Goal: Task Accomplishment & Management: Manage account settings

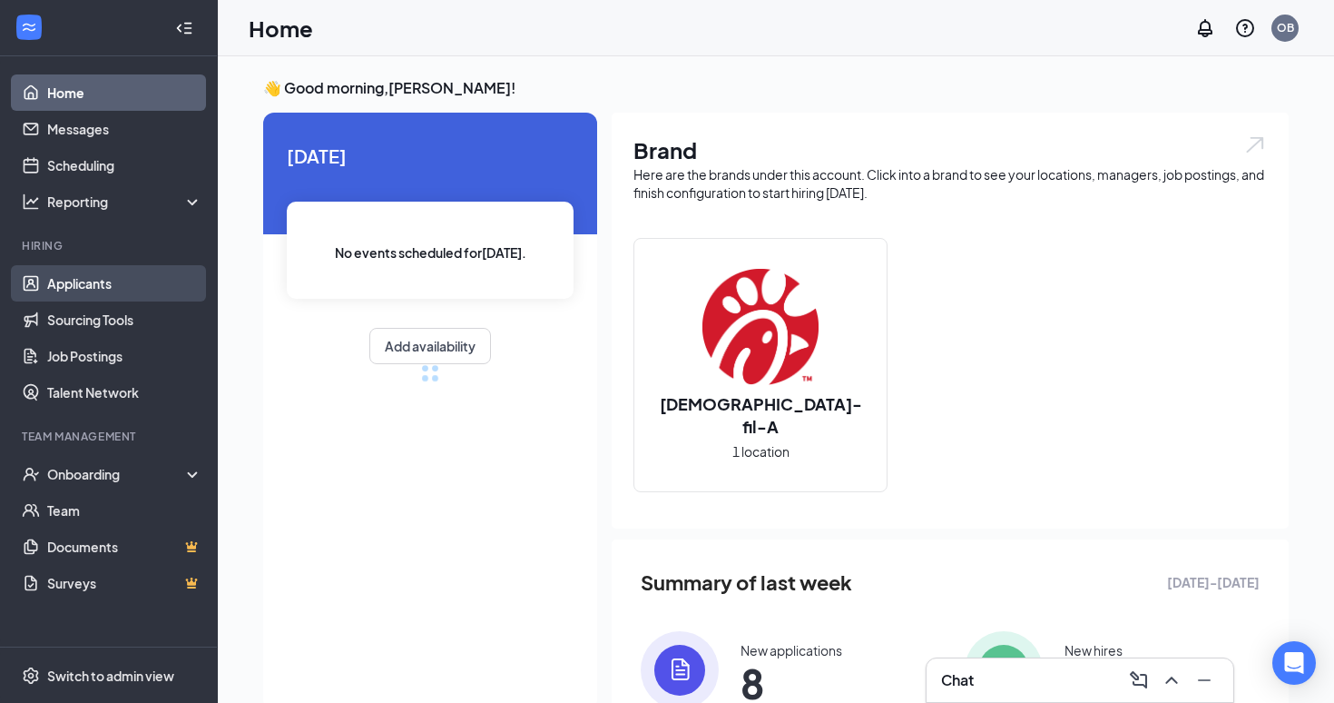
click at [103, 288] on link "Applicants" at bounding box center [124, 283] width 155 height 36
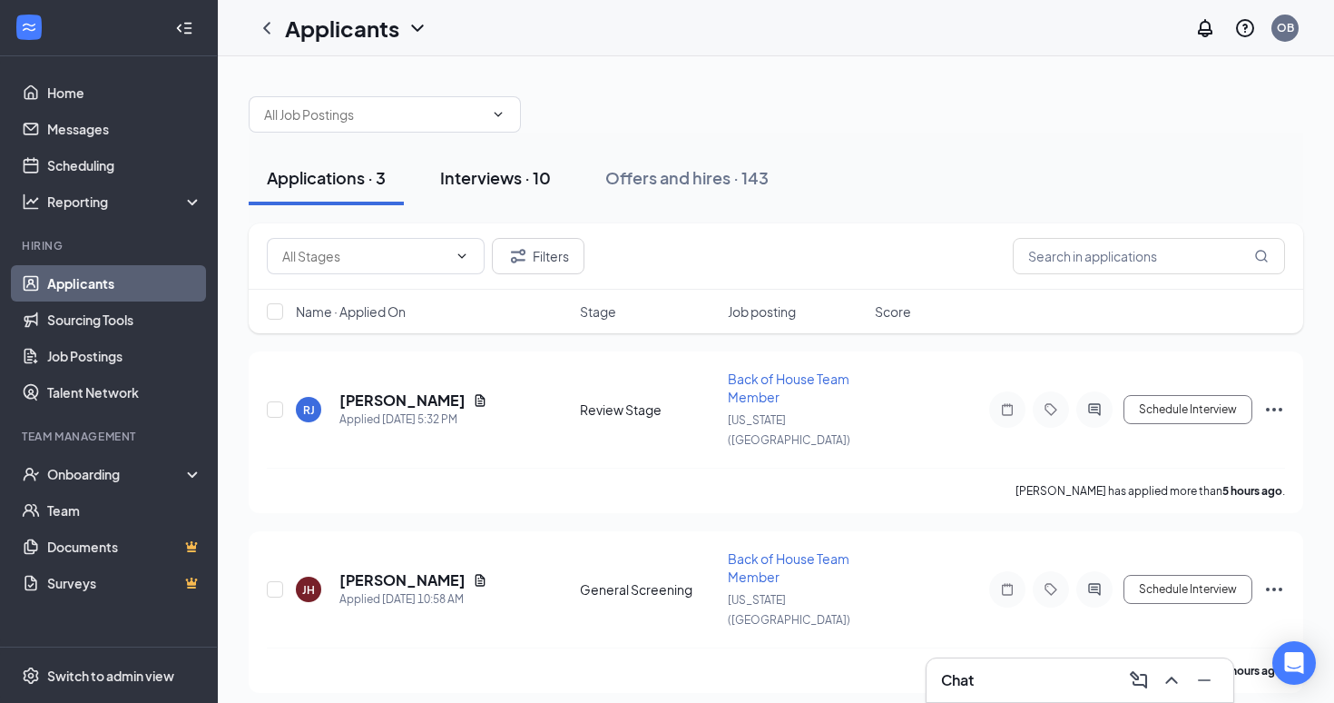
click at [507, 171] on div "Interviews · 10" at bounding box center [495, 177] width 111 height 23
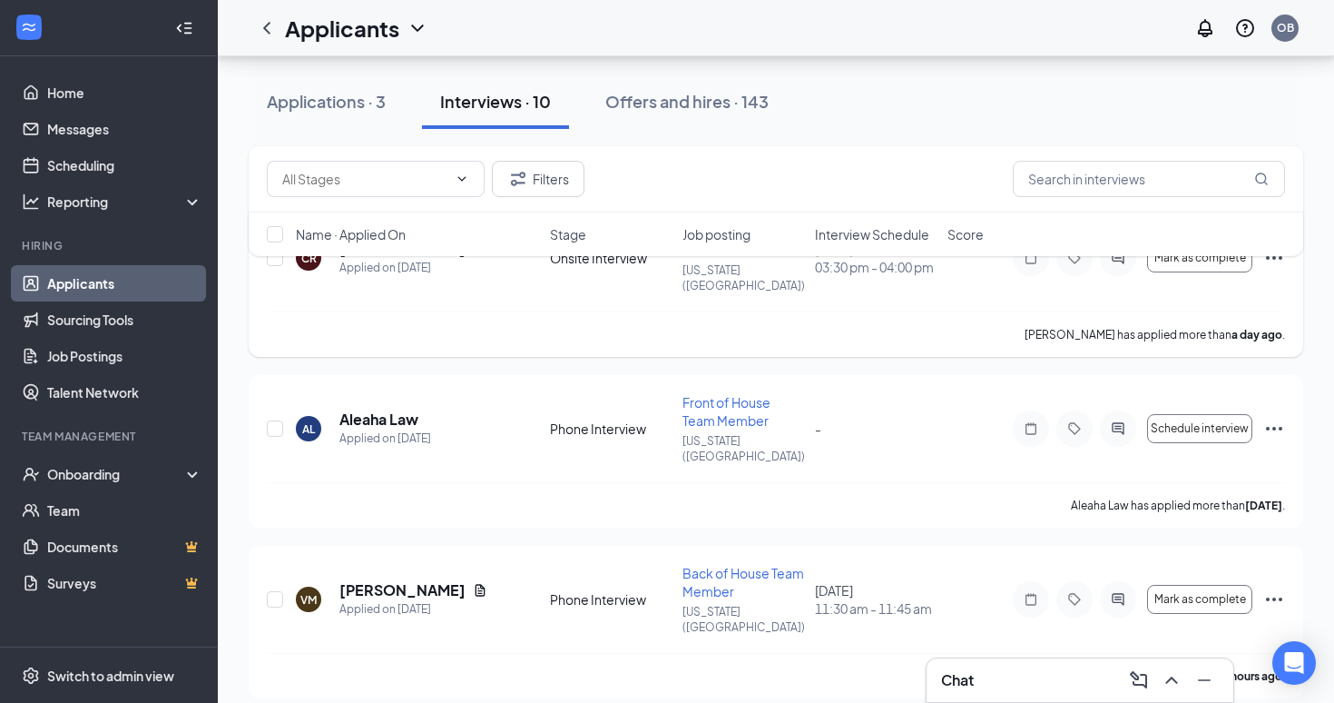
scroll to position [144, 0]
click at [559, 485] on div "Aleaha Law has applied more than [DATE] ." at bounding box center [776, 507] width 1019 height 45
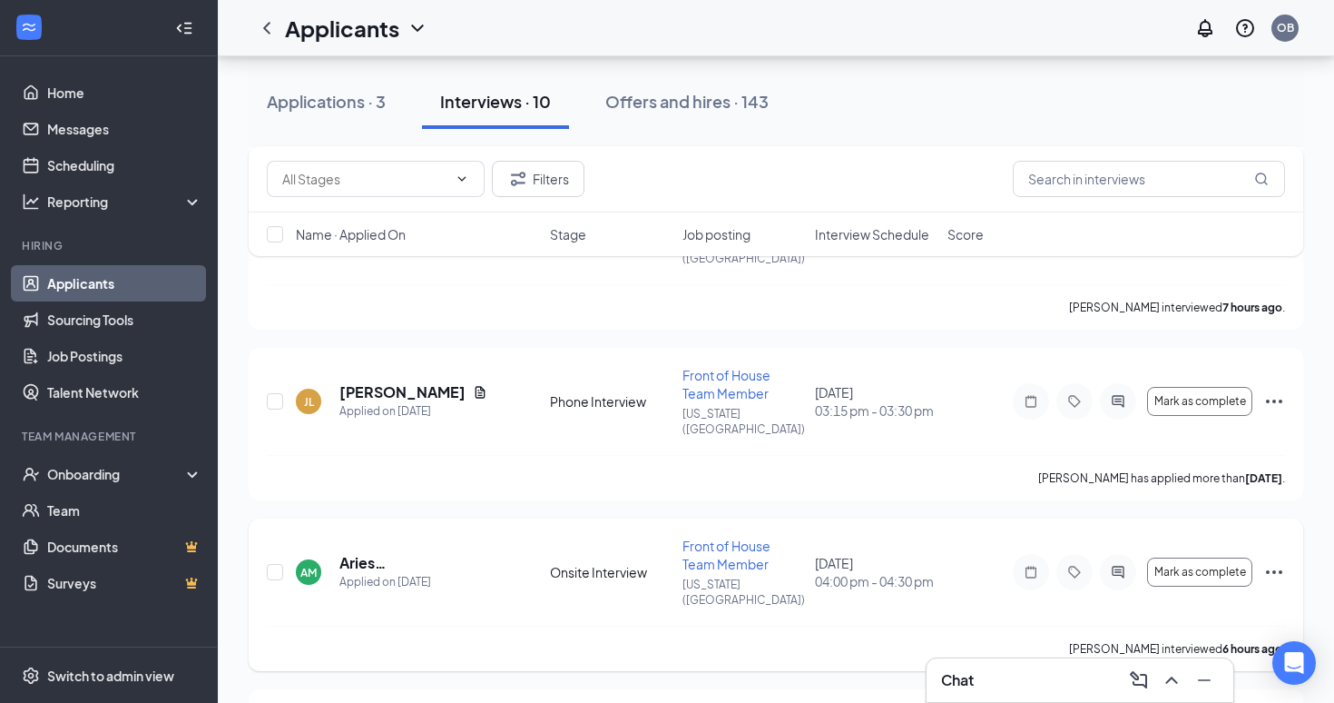
scroll to position [1029, 0]
click at [1126, 563] on icon "ActiveChat" at bounding box center [1119, 570] width 22 height 15
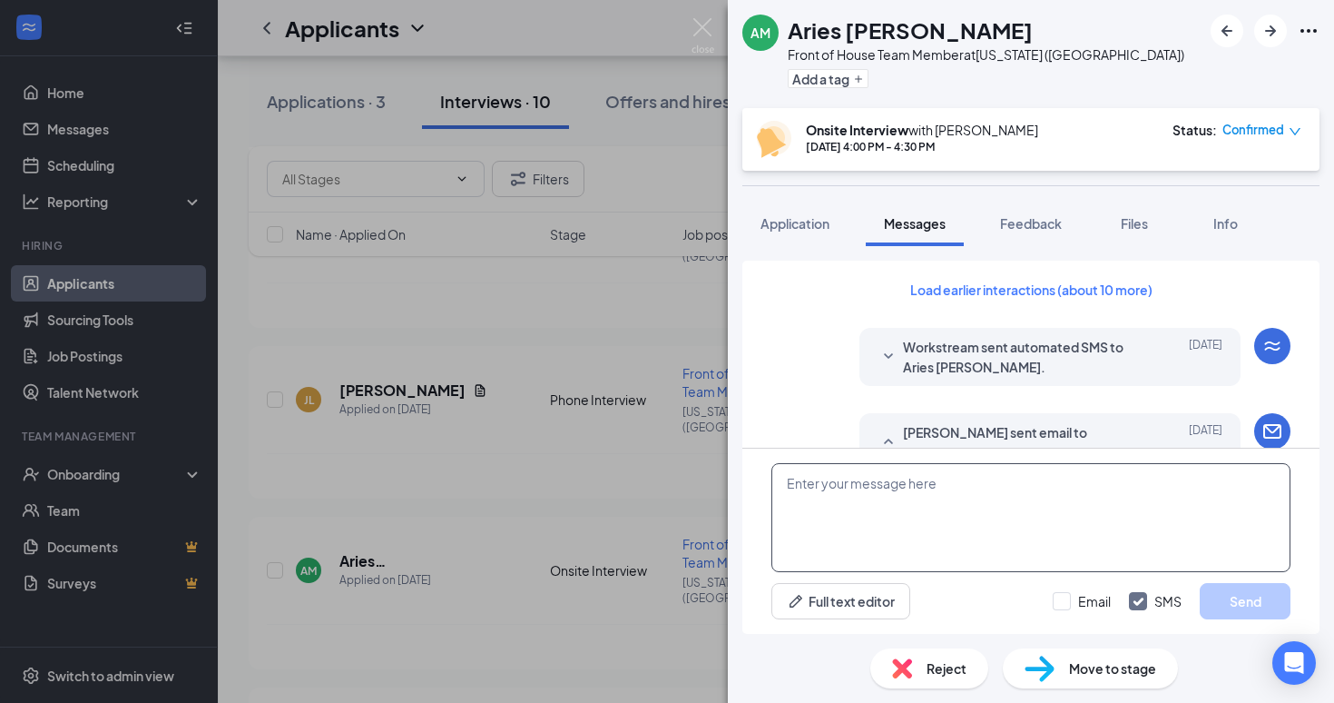
click at [880, 515] on textarea at bounding box center [1031, 517] width 519 height 109
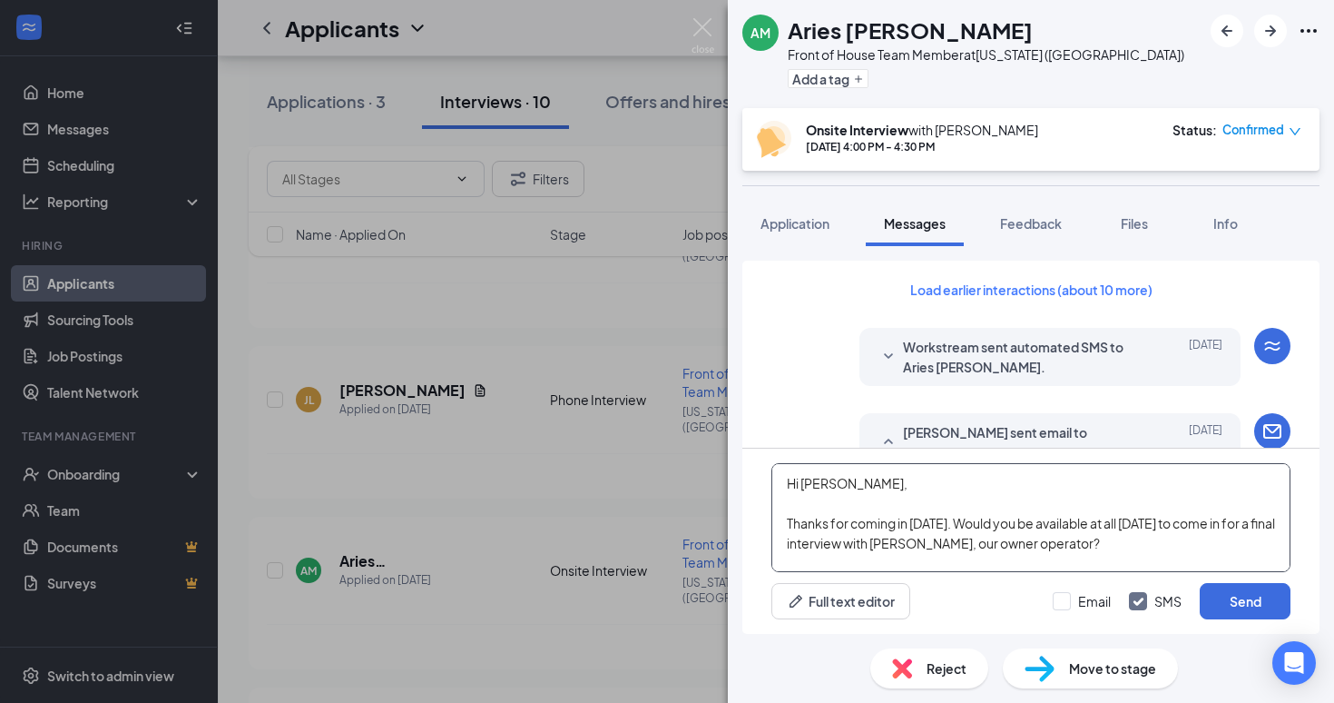
click at [946, 525] on textarea "Hi [PERSON_NAME], Thanks for coming in [DATE]. Would you be available at all [D…" at bounding box center [1031, 517] width 519 height 109
click at [1228, 542] on textarea "Hi [PERSON_NAME], Thanks for coming in [DATE] and chatting with [PERSON_NAME]. …" at bounding box center [1031, 517] width 519 height 109
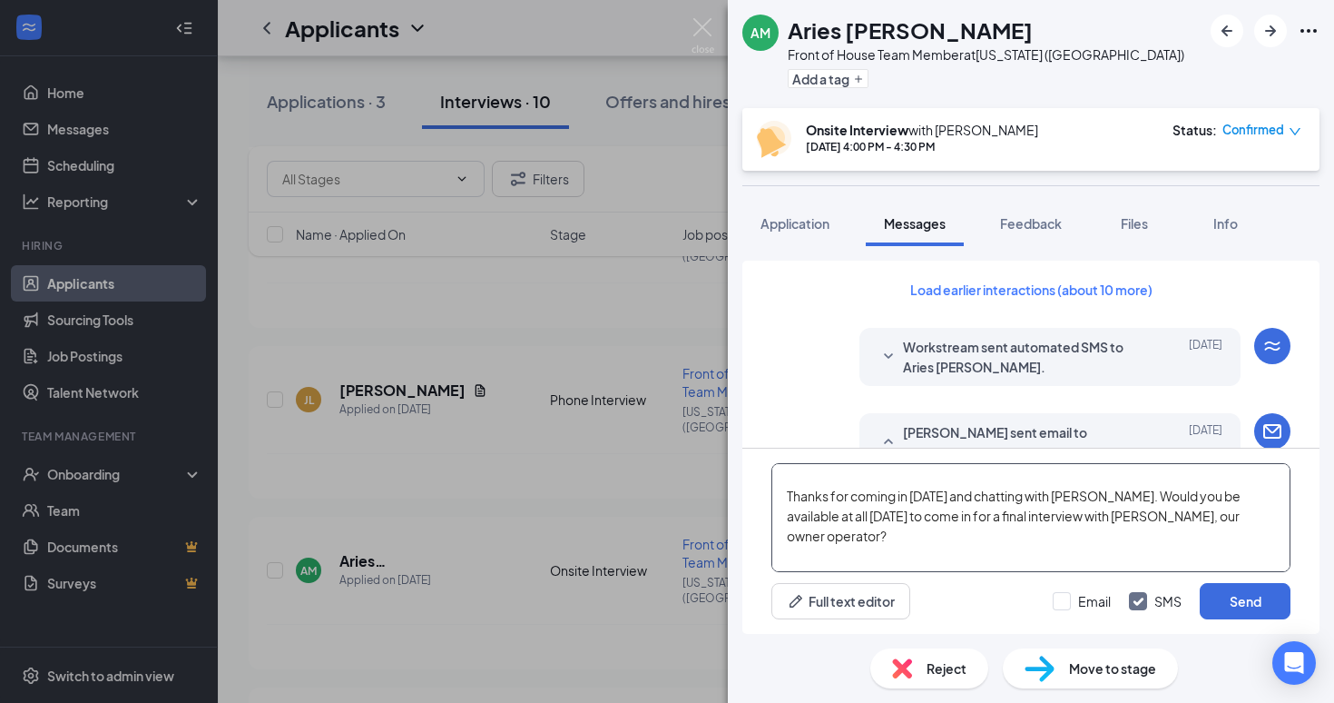
scroll to position [31, 0]
click at [844, 517] on textarea "Hi [PERSON_NAME], Thanks for coming in [DATE] and chatting with [PERSON_NAME]. …" at bounding box center [1031, 517] width 519 height 109
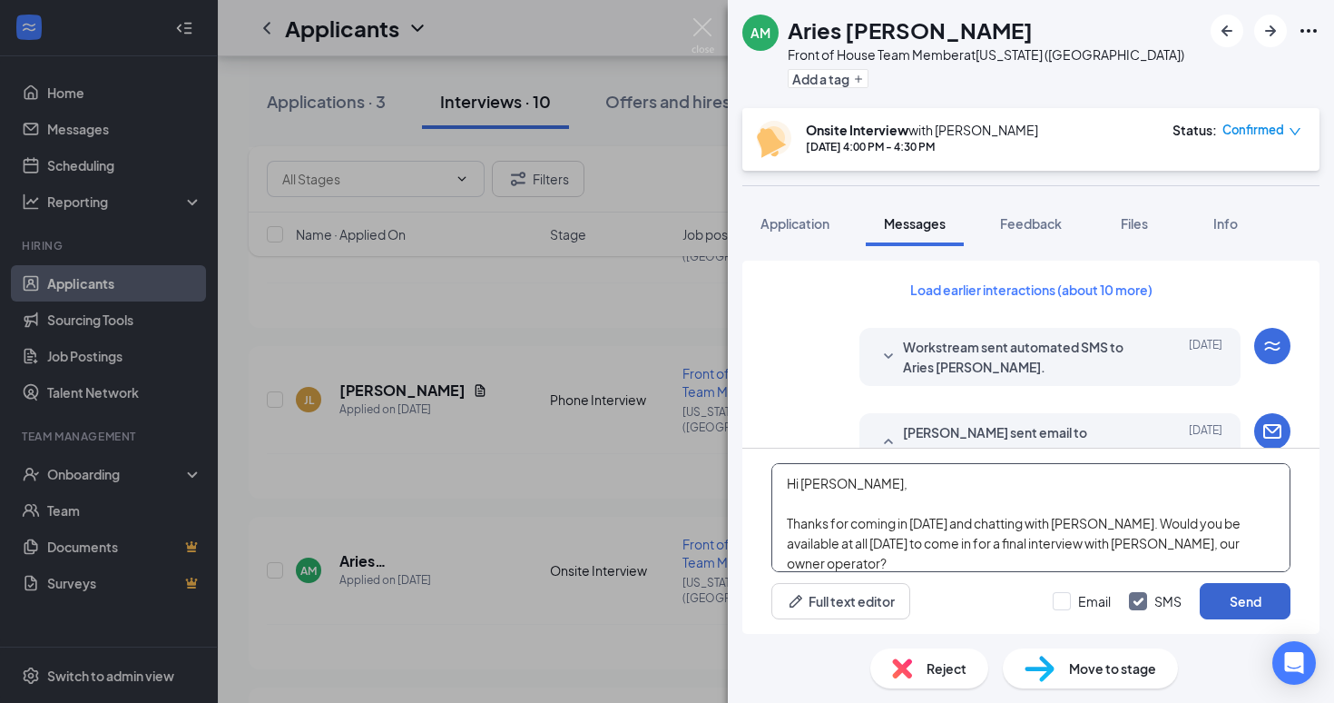
type textarea "Hi [PERSON_NAME], Thanks for coming in [DATE] and chatting with [PERSON_NAME]. …"
click at [1226, 601] on button "Send" at bounding box center [1245, 601] width 91 height 36
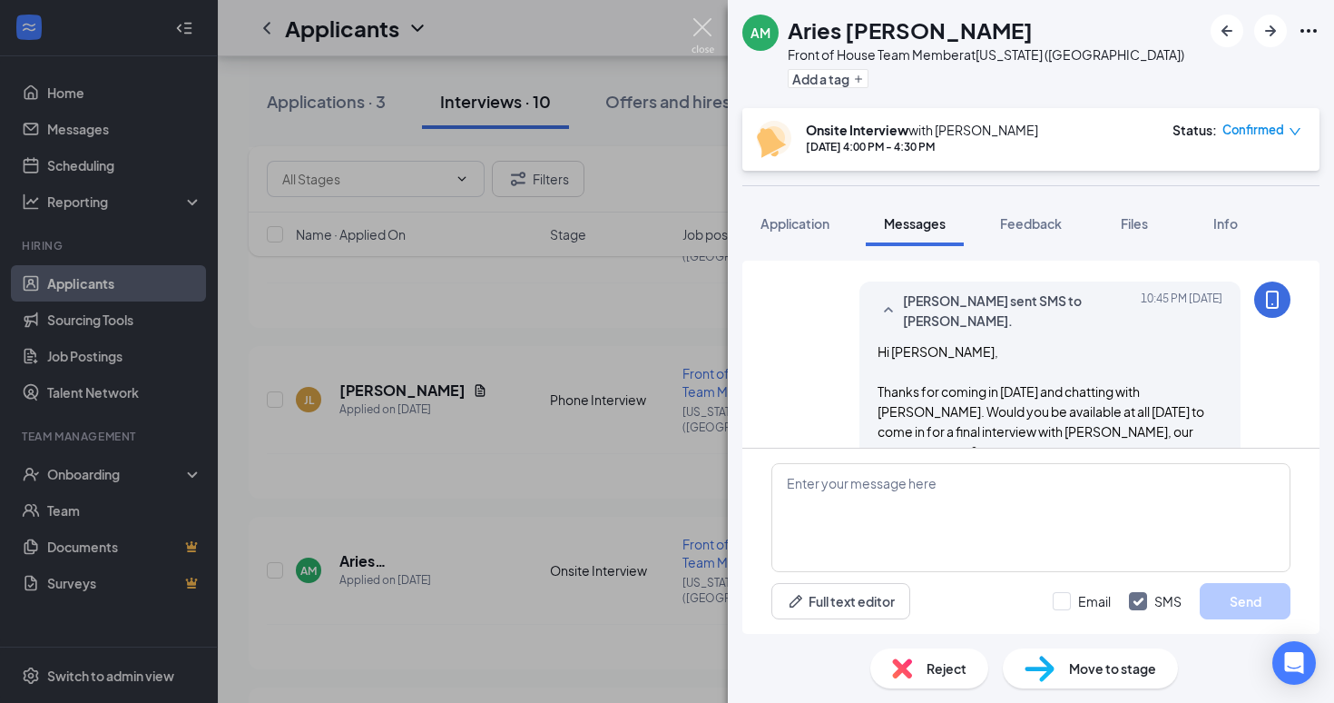
scroll to position [1069, 0]
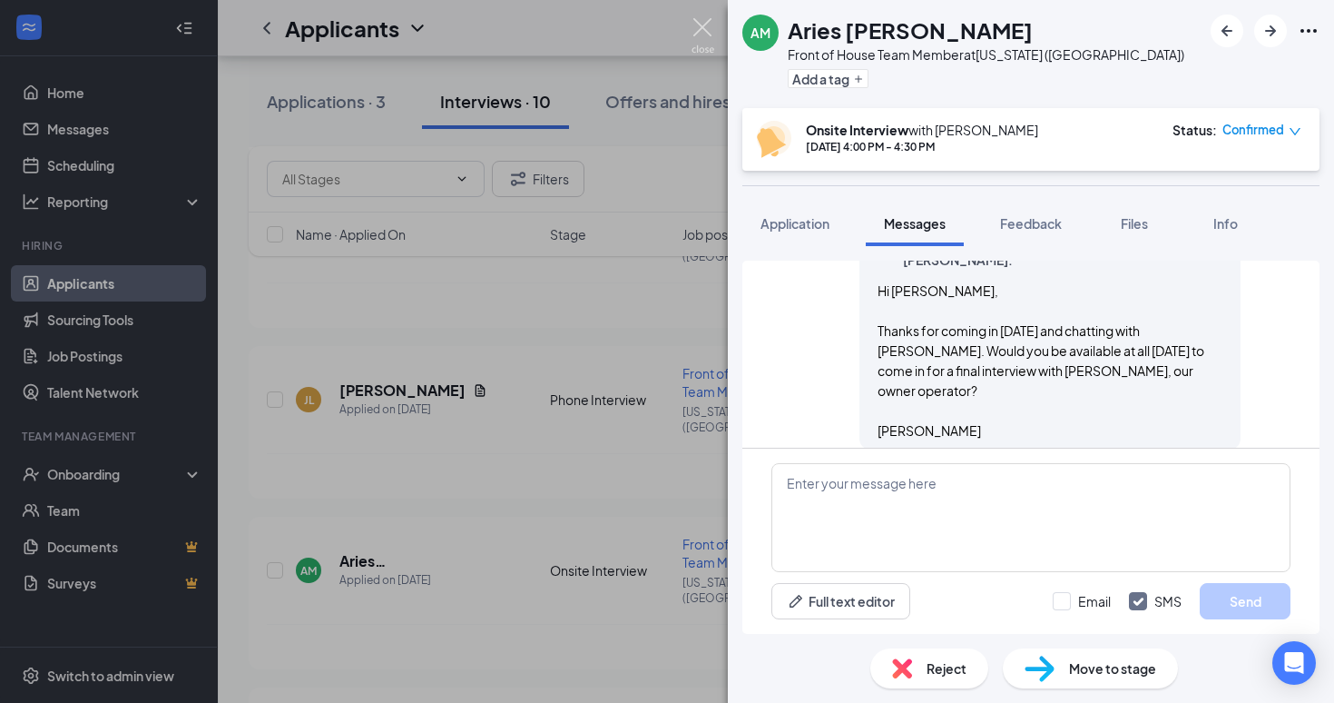
click at [703, 25] on img at bounding box center [703, 35] width 23 height 35
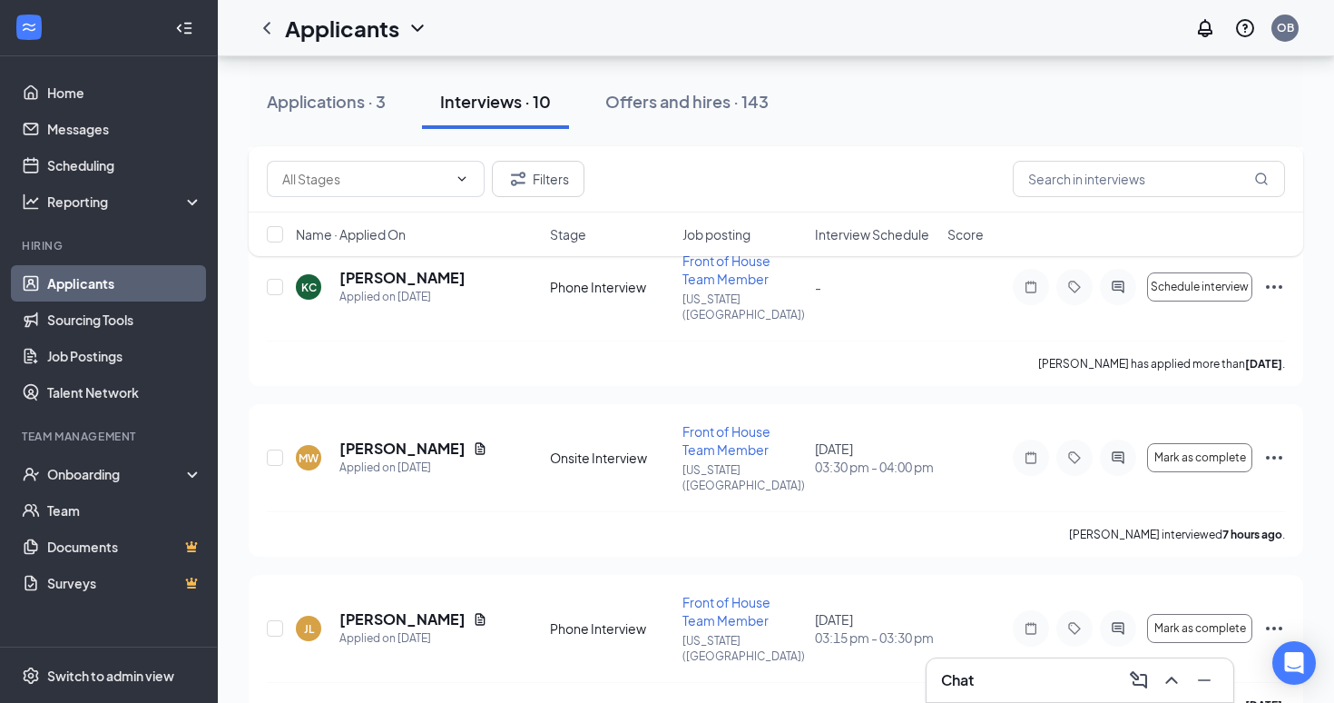
scroll to position [796, 0]
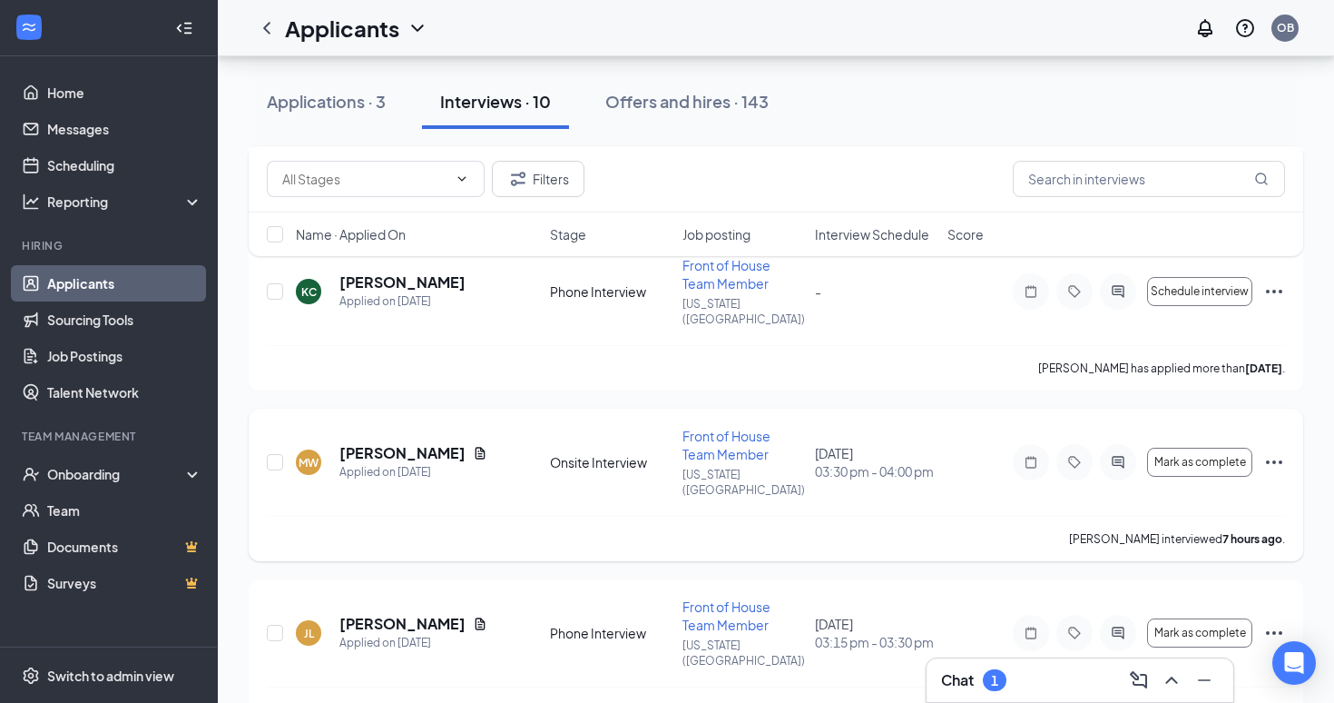
click at [1270, 451] on icon "Ellipses" at bounding box center [1275, 462] width 22 height 22
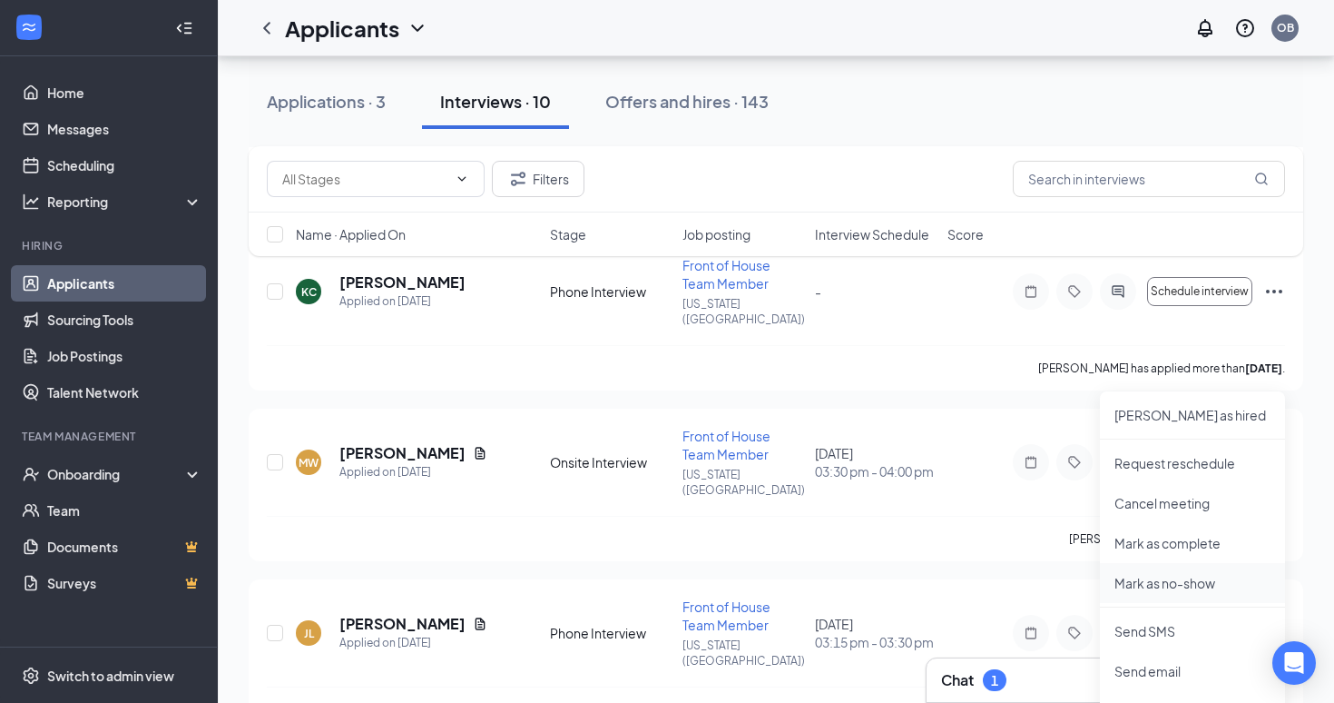
click at [1177, 579] on p "Mark as no-show" at bounding box center [1193, 583] width 156 height 18
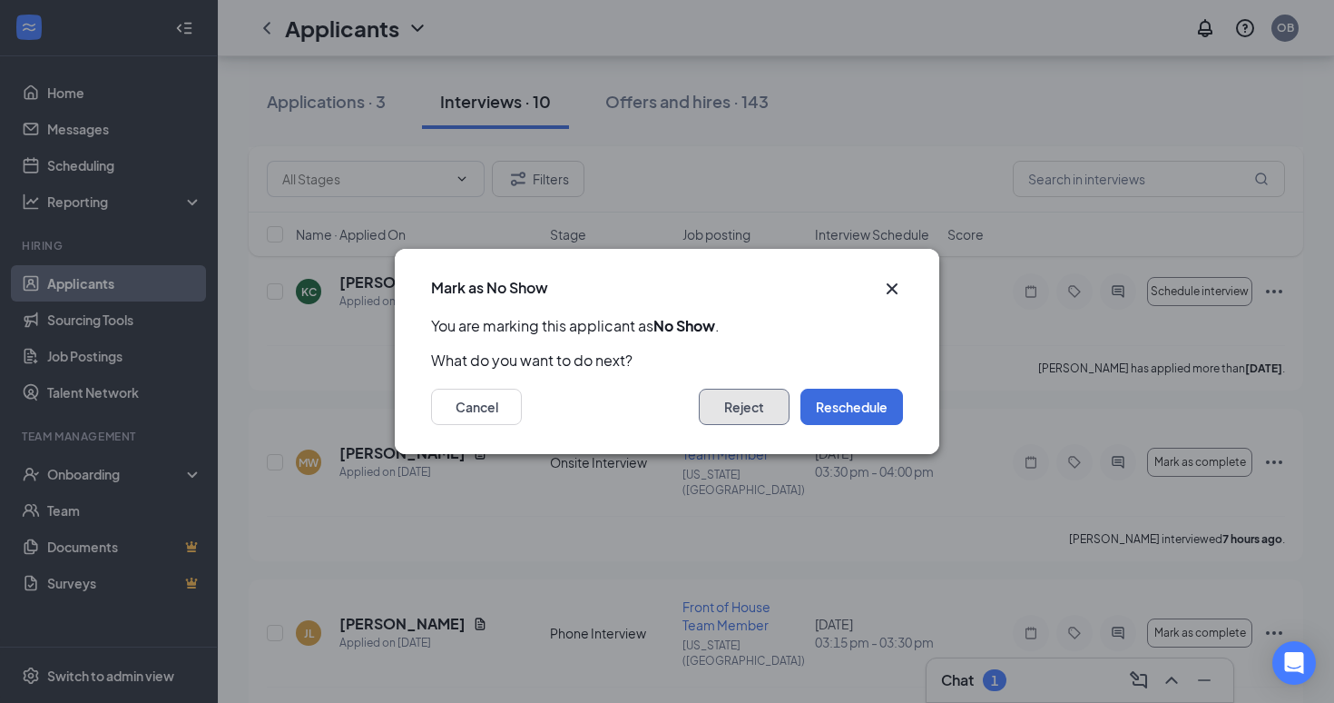
click at [743, 409] on button "Reject" at bounding box center [744, 407] width 91 height 36
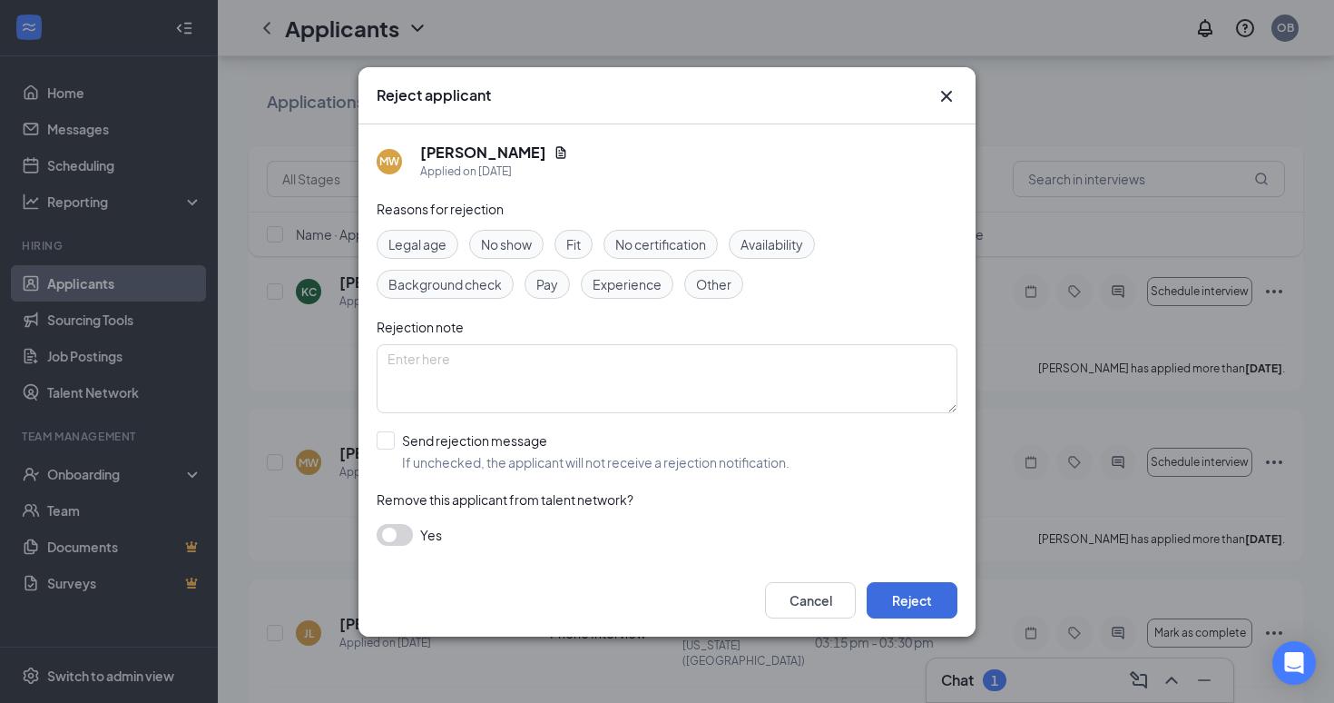
click at [525, 243] on span "No show" at bounding box center [506, 244] width 51 height 20
click at [950, 94] on icon "Cross" at bounding box center [947, 96] width 22 height 22
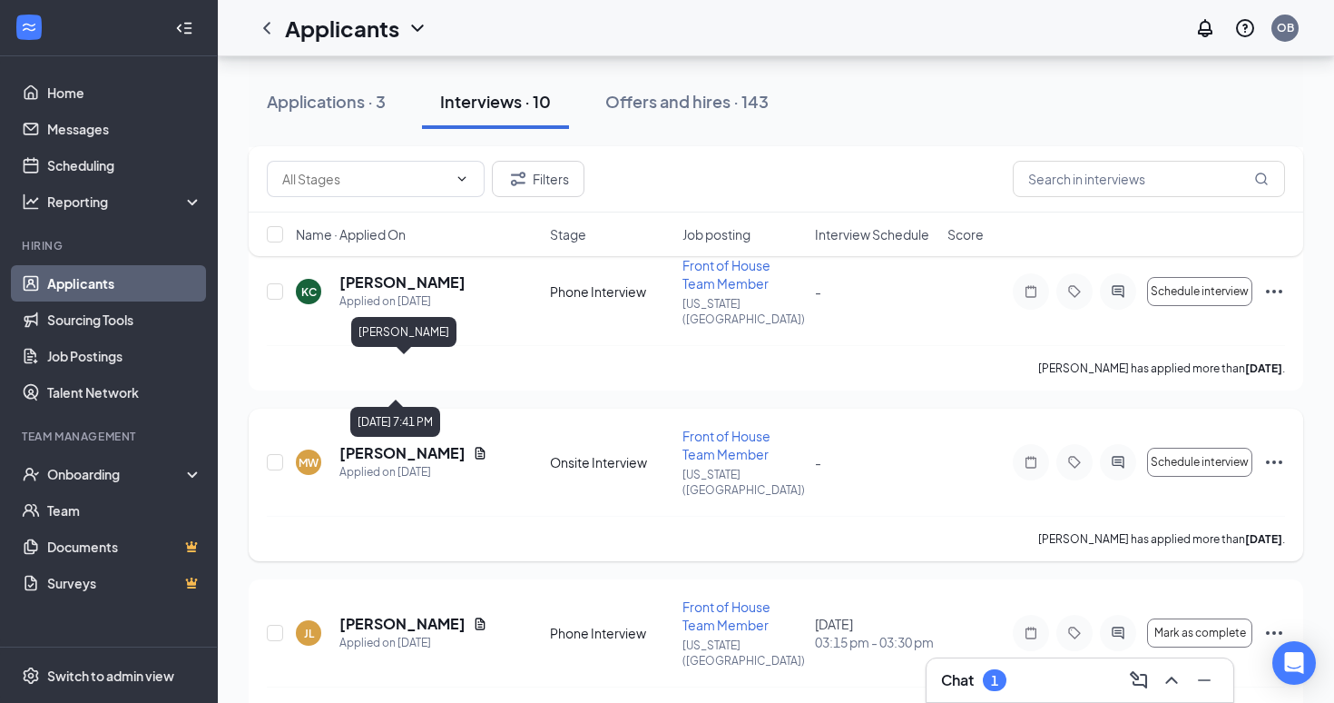
click at [428, 443] on h5 "[PERSON_NAME]" at bounding box center [403, 453] width 126 height 20
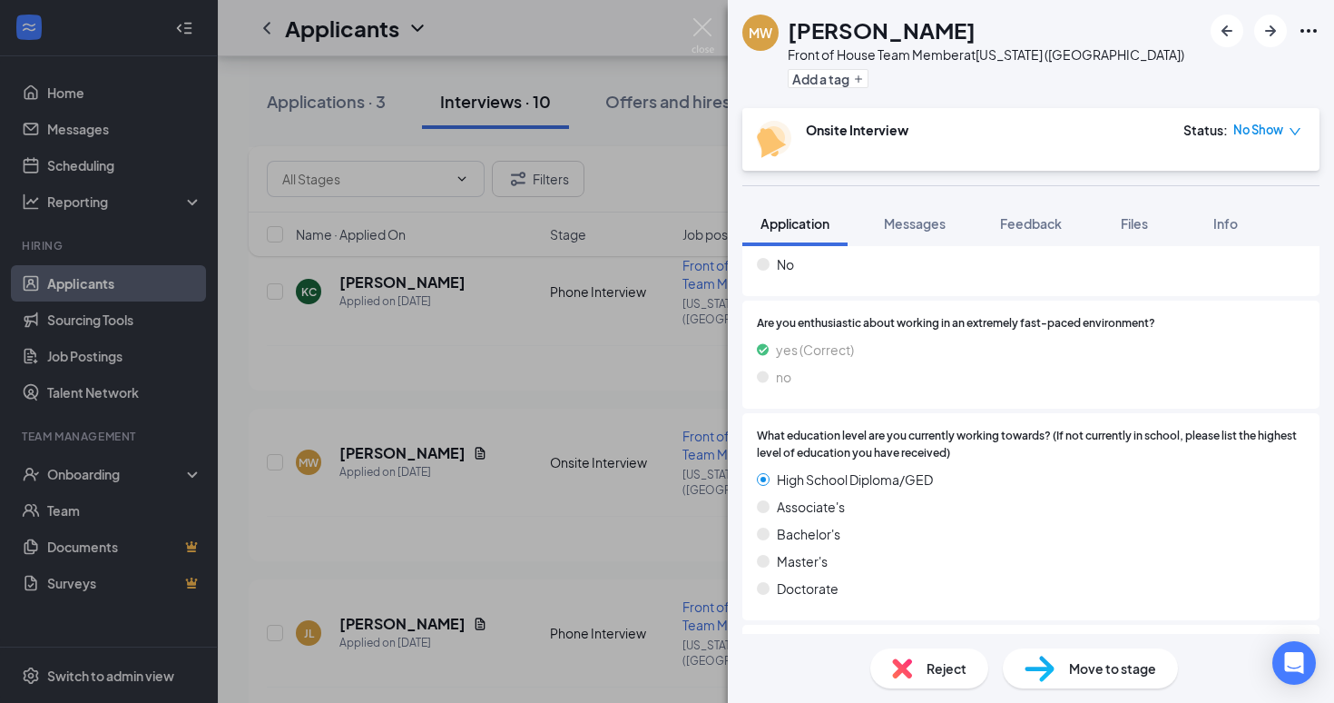
scroll to position [1775, 0]
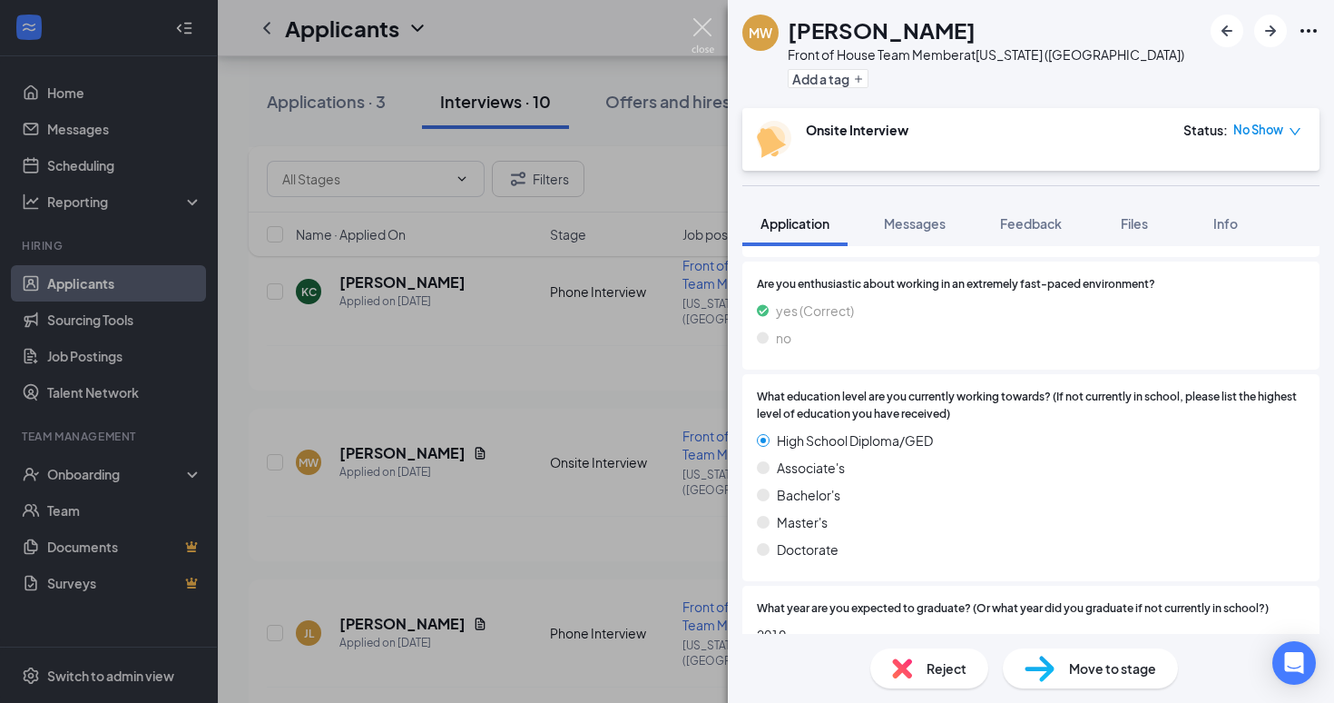
click at [704, 40] on img at bounding box center [703, 35] width 23 height 35
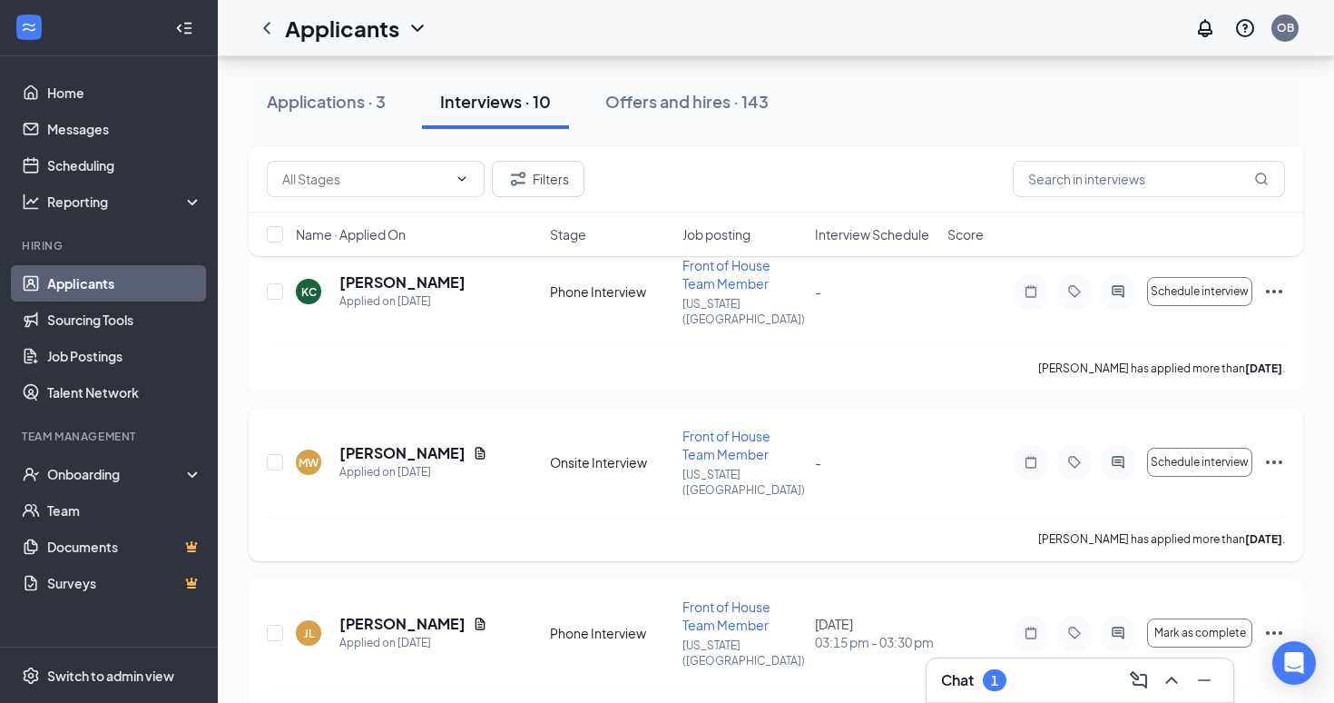
click at [1275, 451] on icon "Ellipses" at bounding box center [1275, 462] width 22 height 22
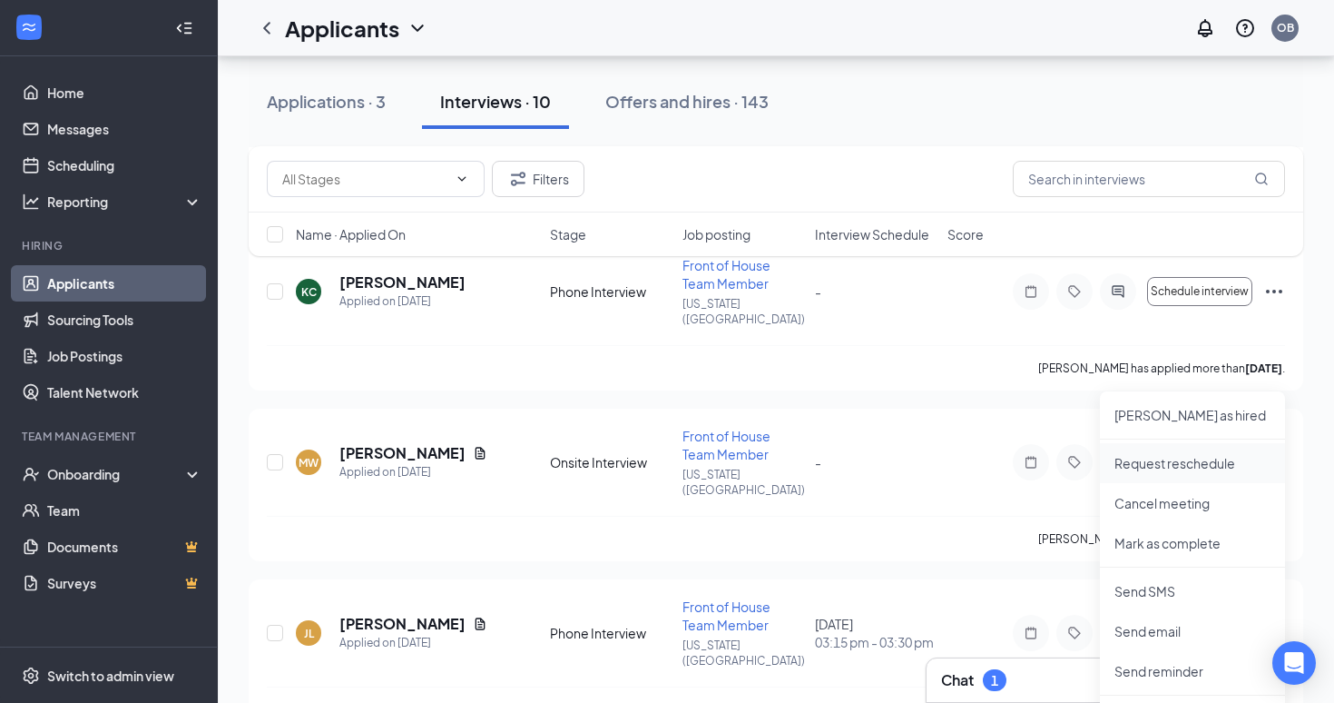
click at [1206, 470] on p "Request reschedule" at bounding box center [1193, 463] width 156 height 18
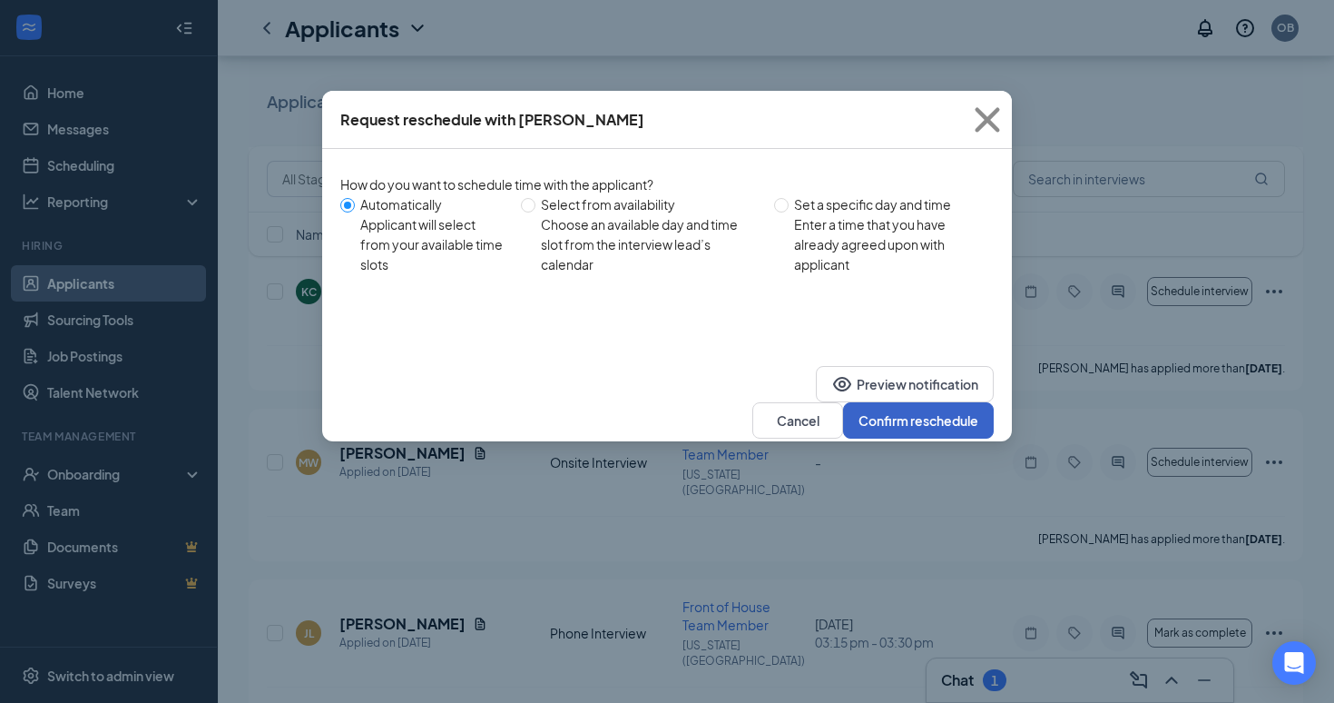
click at [896, 402] on button "Confirm reschedule" at bounding box center [918, 420] width 151 height 36
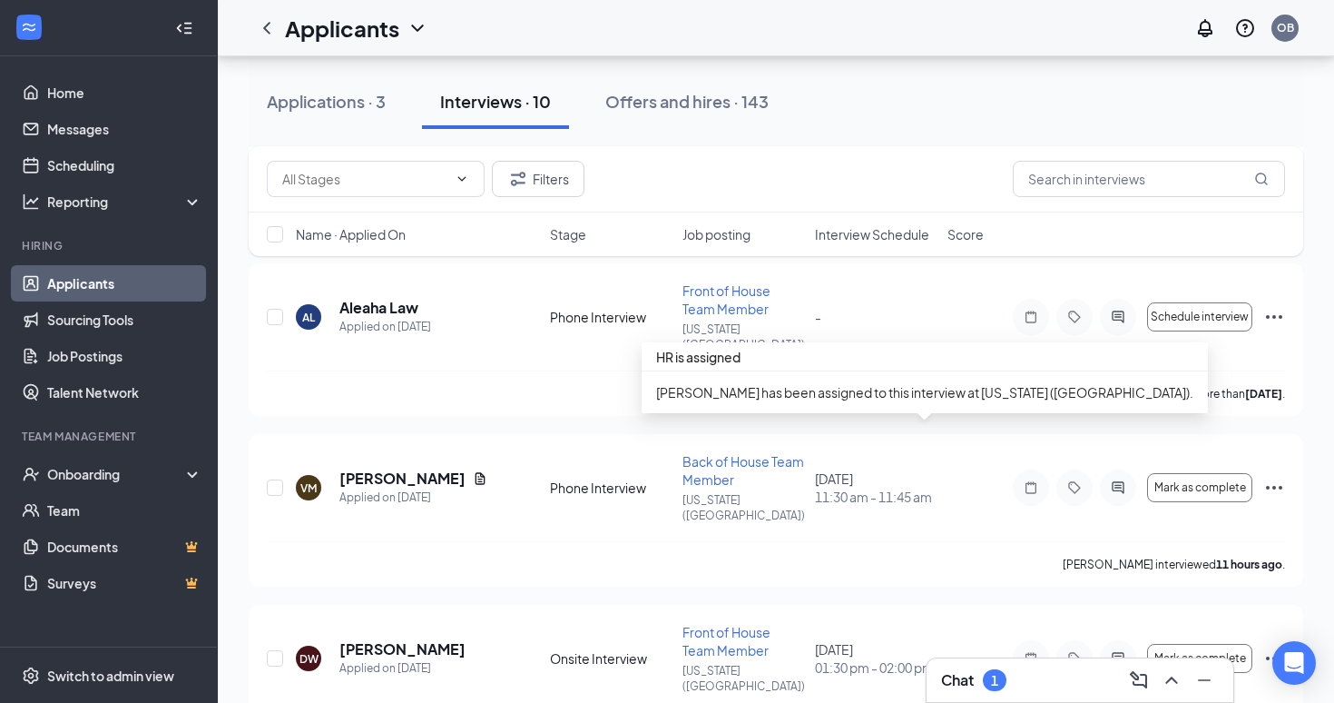
scroll to position [284, 0]
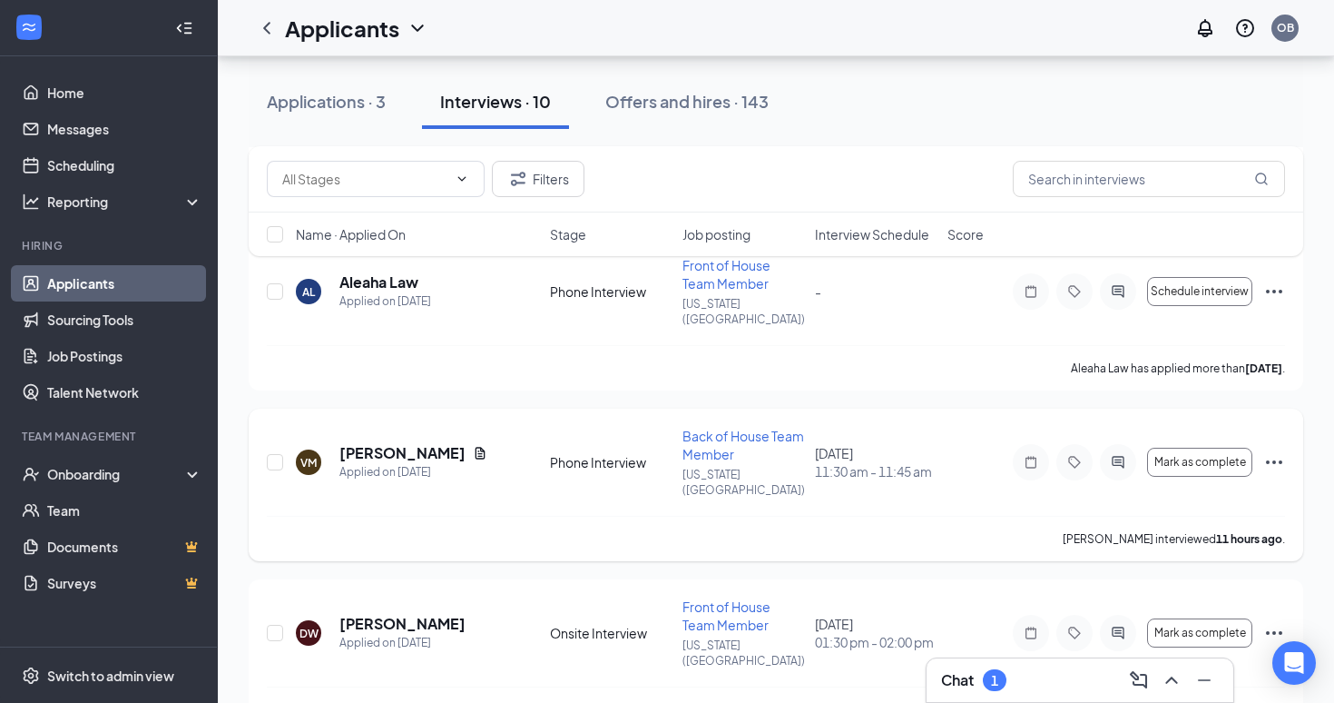
click at [1276, 451] on icon "Ellipses" at bounding box center [1275, 462] width 22 height 22
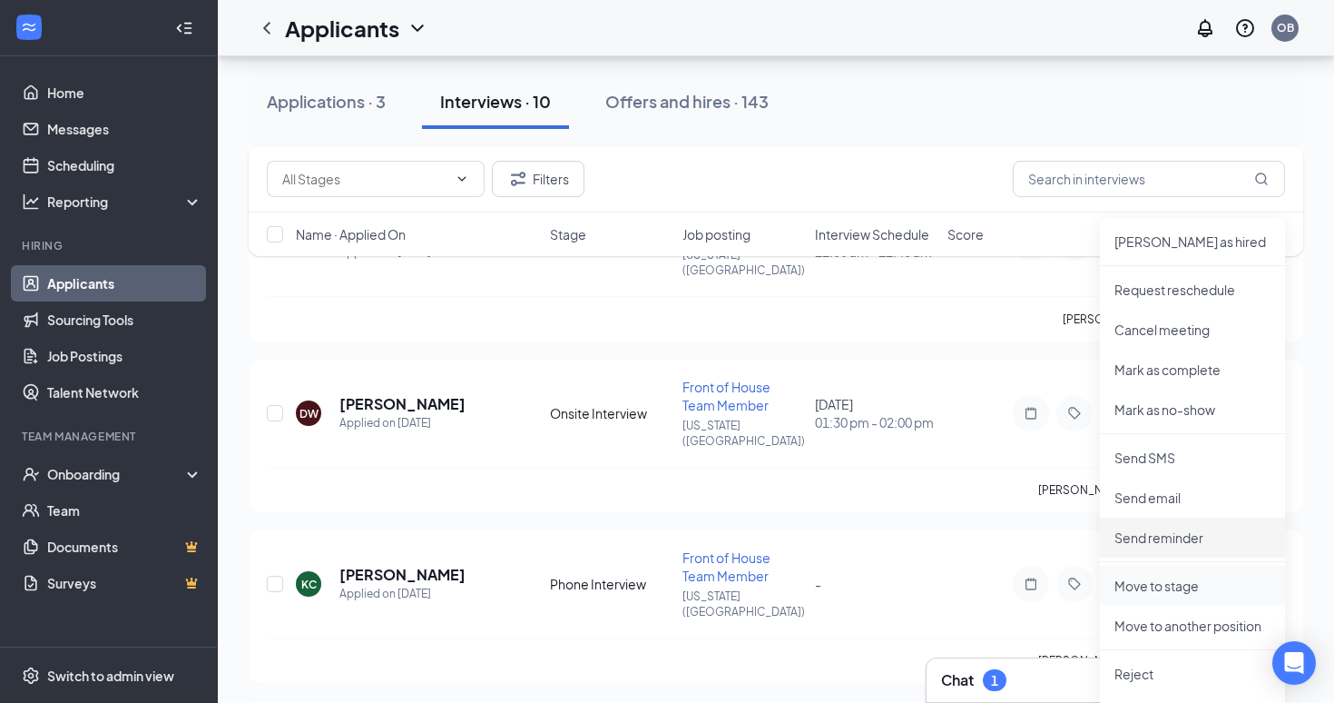
scroll to position [505, 0]
click at [1159, 588] on p "Move to stage" at bounding box center [1193, 585] width 156 height 18
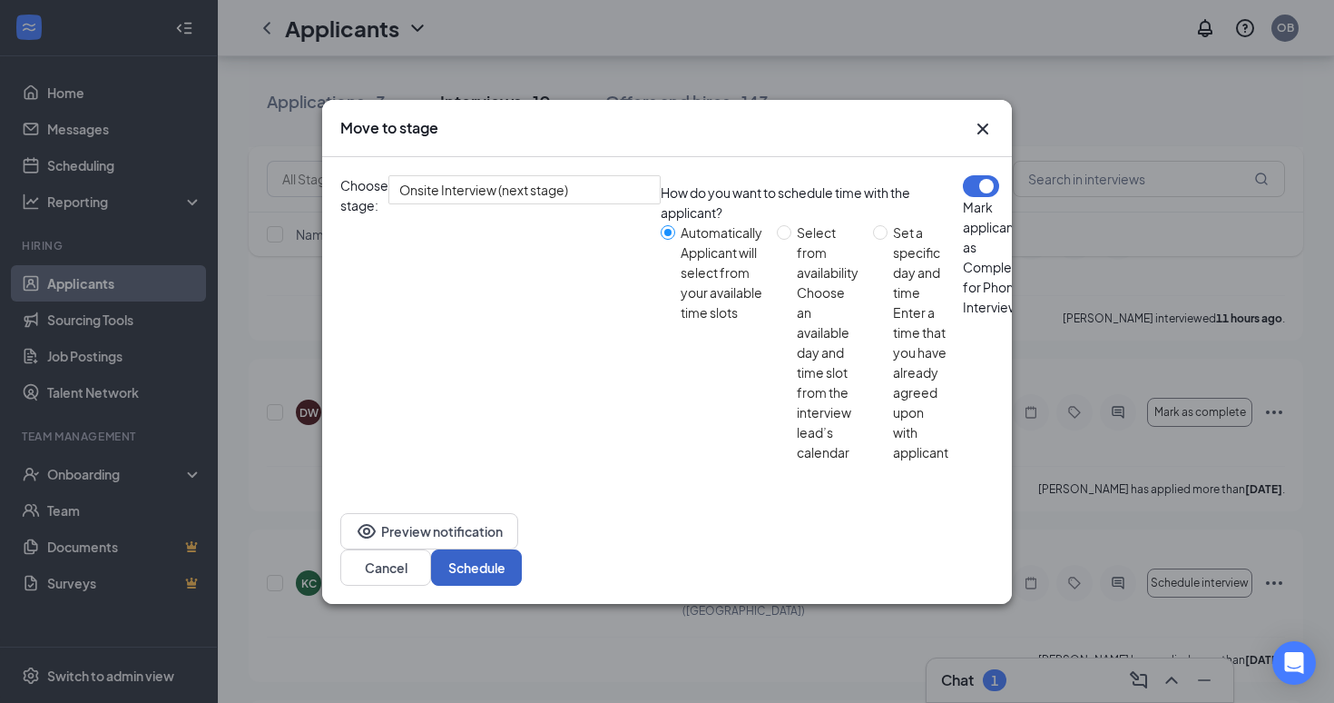
click at [522, 549] on button "Schedule" at bounding box center [476, 567] width 91 height 36
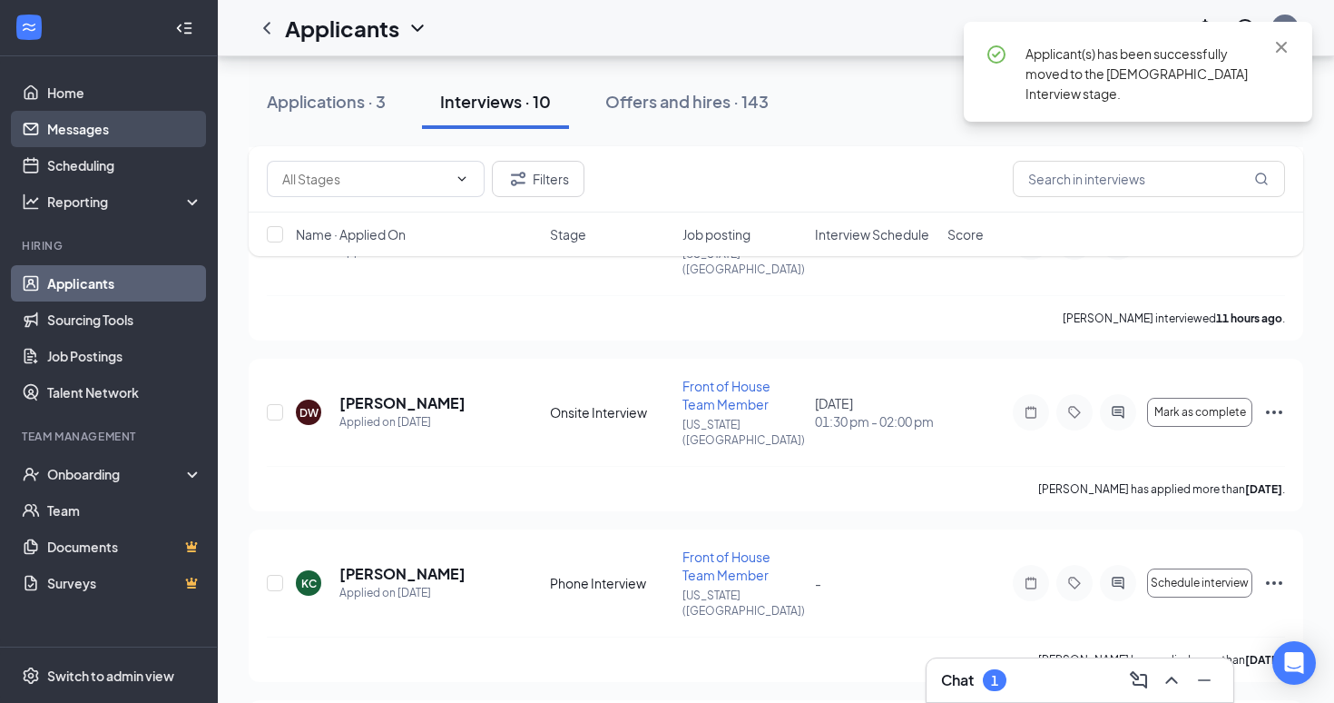
click at [103, 130] on link "Messages" at bounding box center [124, 129] width 155 height 36
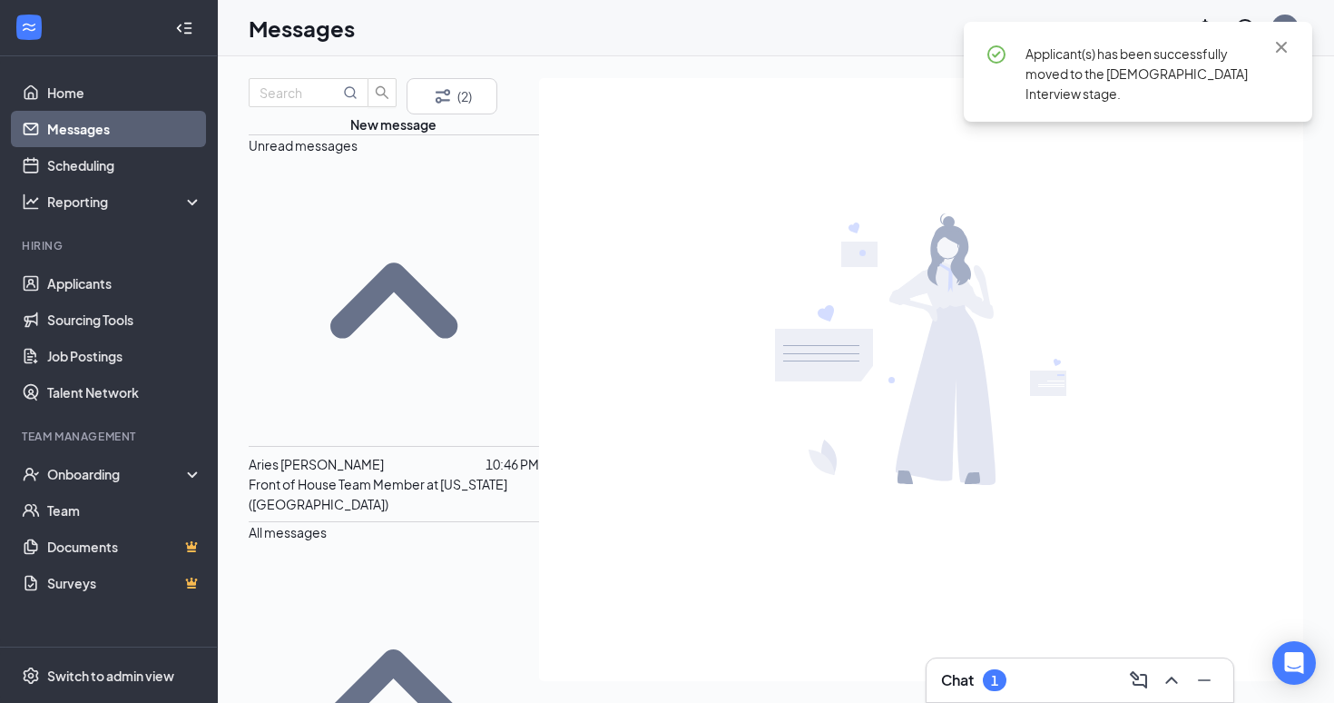
click at [351, 456] on span "Aries [PERSON_NAME]" at bounding box center [316, 464] width 135 height 16
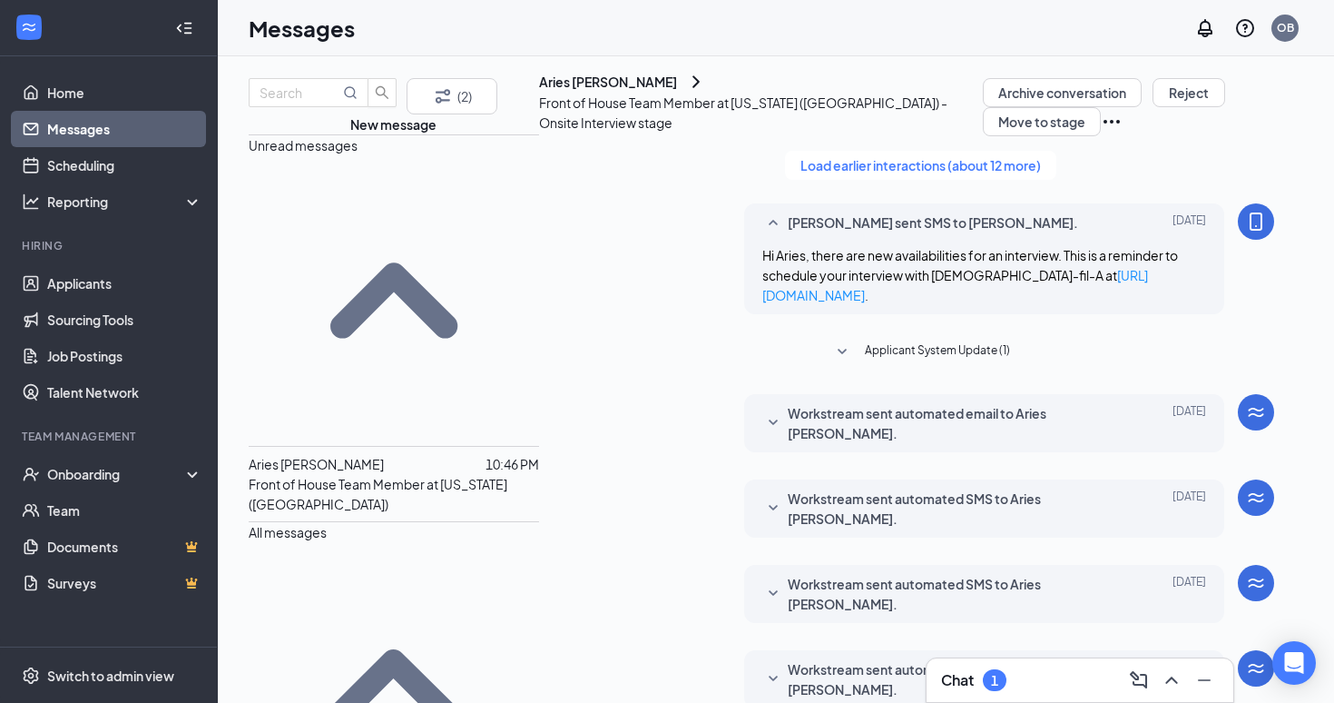
scroll to position [641, 0]
type textarea "Awesome. Lets do 3:30! Thank you!"
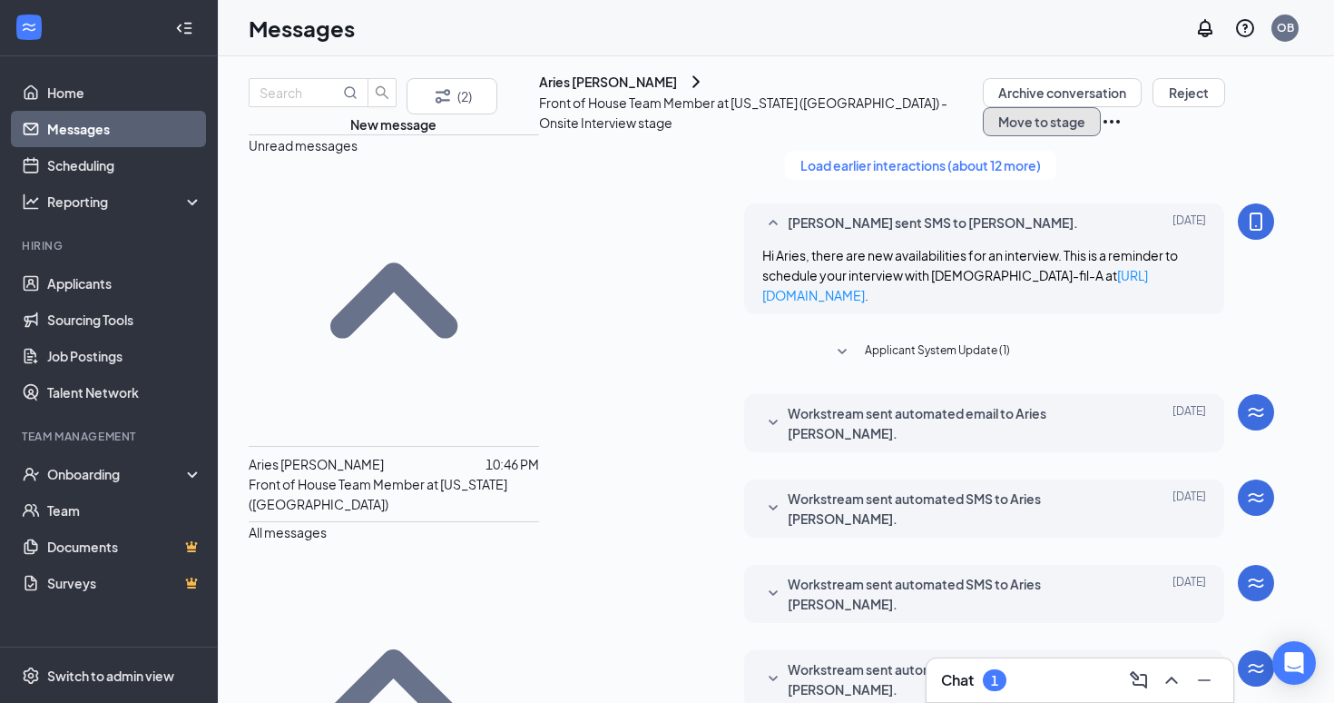
click at [1001, 136] on button "Move to stage" at bounding box center [1042, 121] width 118 height 29
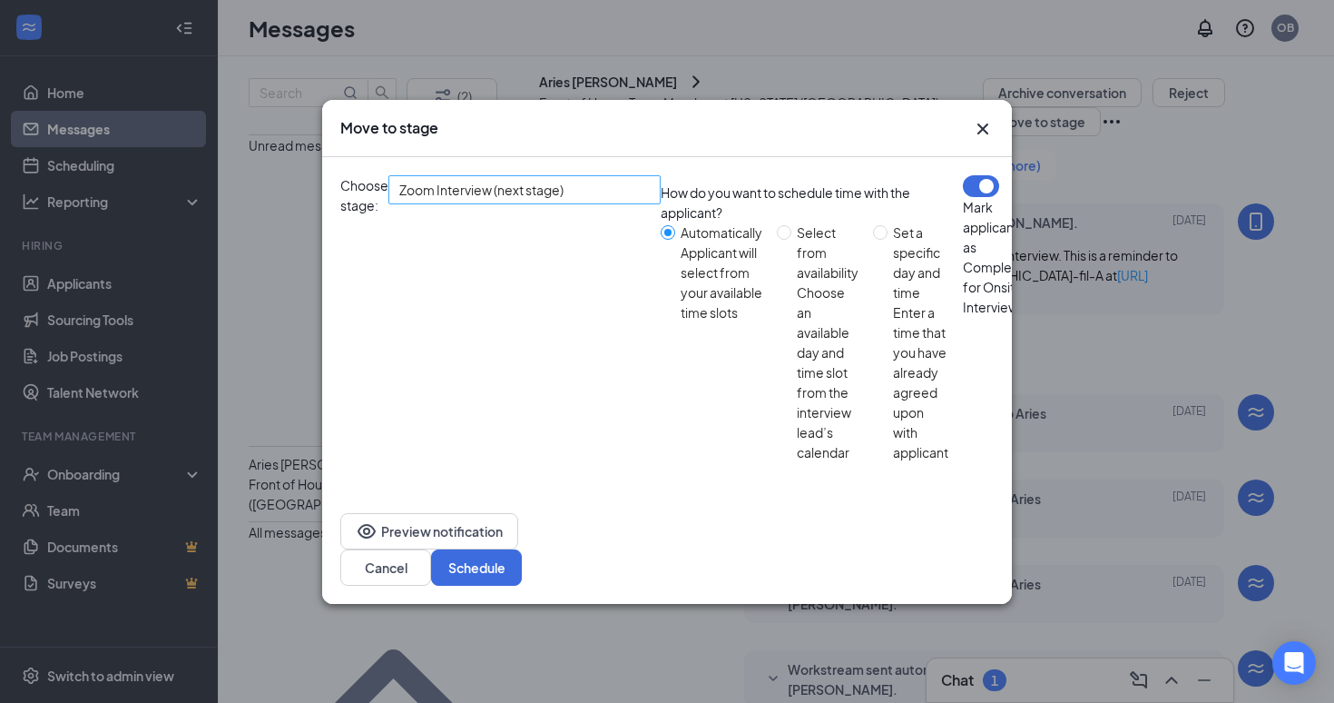
click at [518, 203] on span "Zoom Interview (next stage)" at bounding box center [481, 189] width 164 height 27
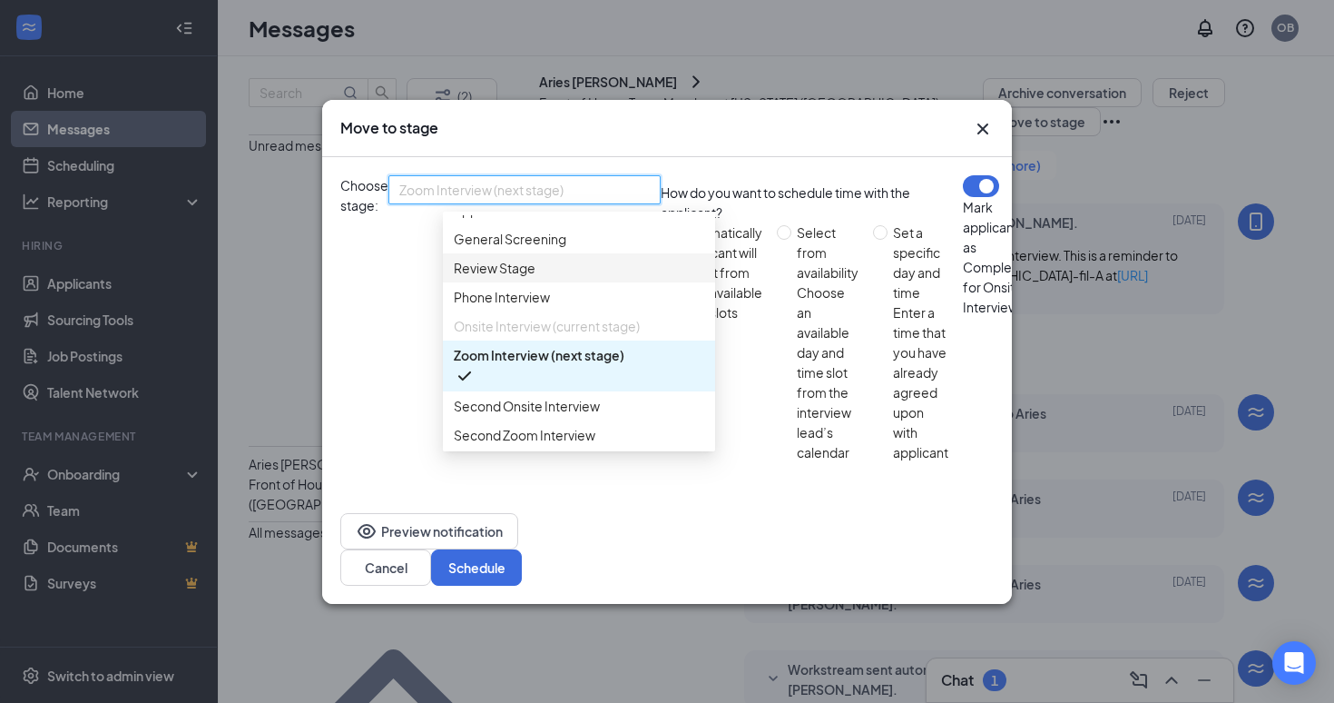
scroll to position [145, 0]
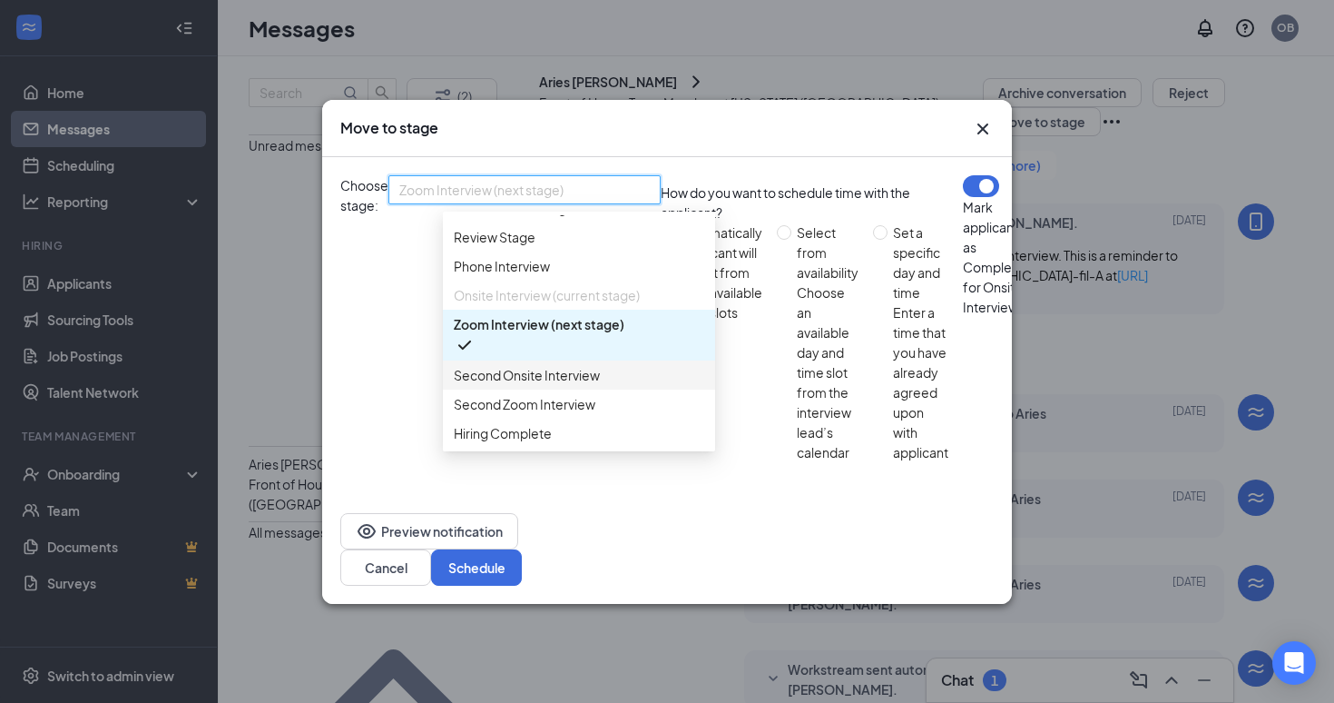
click at [514, 385] on span "Second Onsite Interview" at bounding box center [527, 375] width 146 height 20
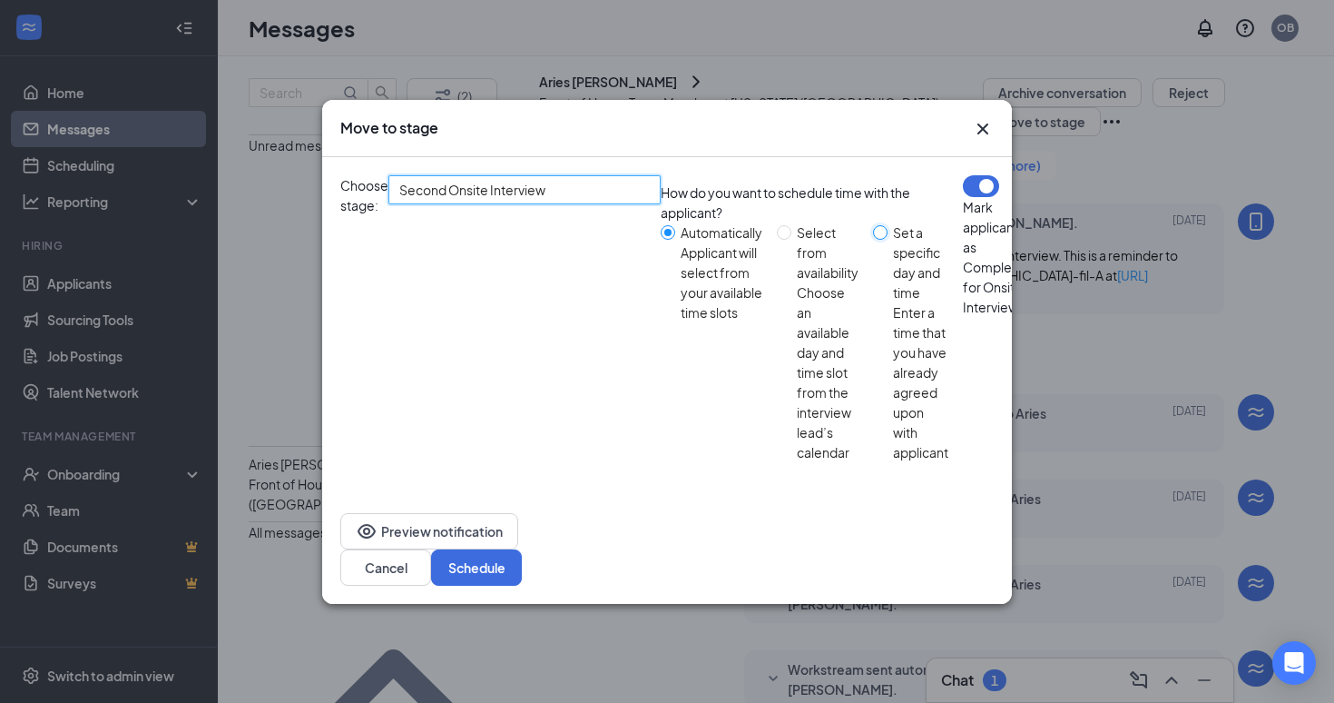
click at [873, 240] on input "Set a specific day and time Enter a time that you have already agreed upon with…" at bounding box center [880, 232] width 15 height 15
radio input "true"
radio input "false"
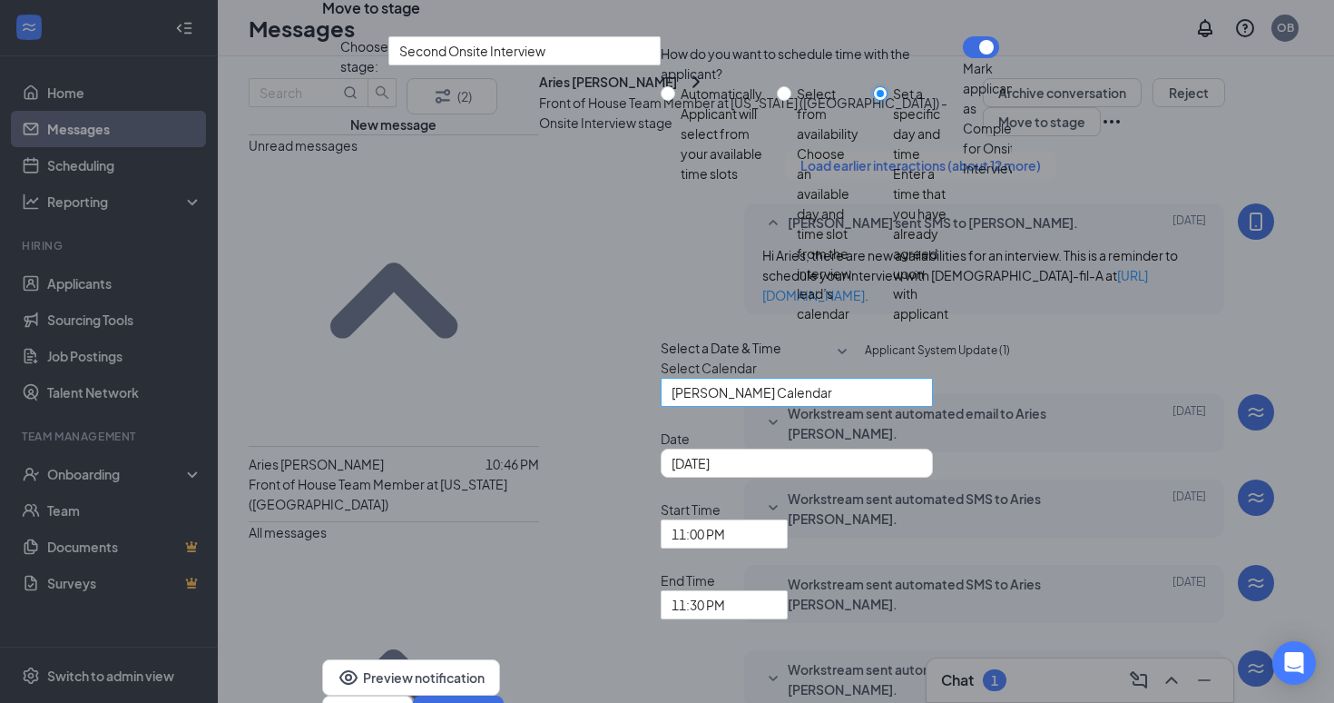
click at [672, 406] on span "[PERSON_NAME] Calendar" at bounding box center [752, 392] width 161 height 27
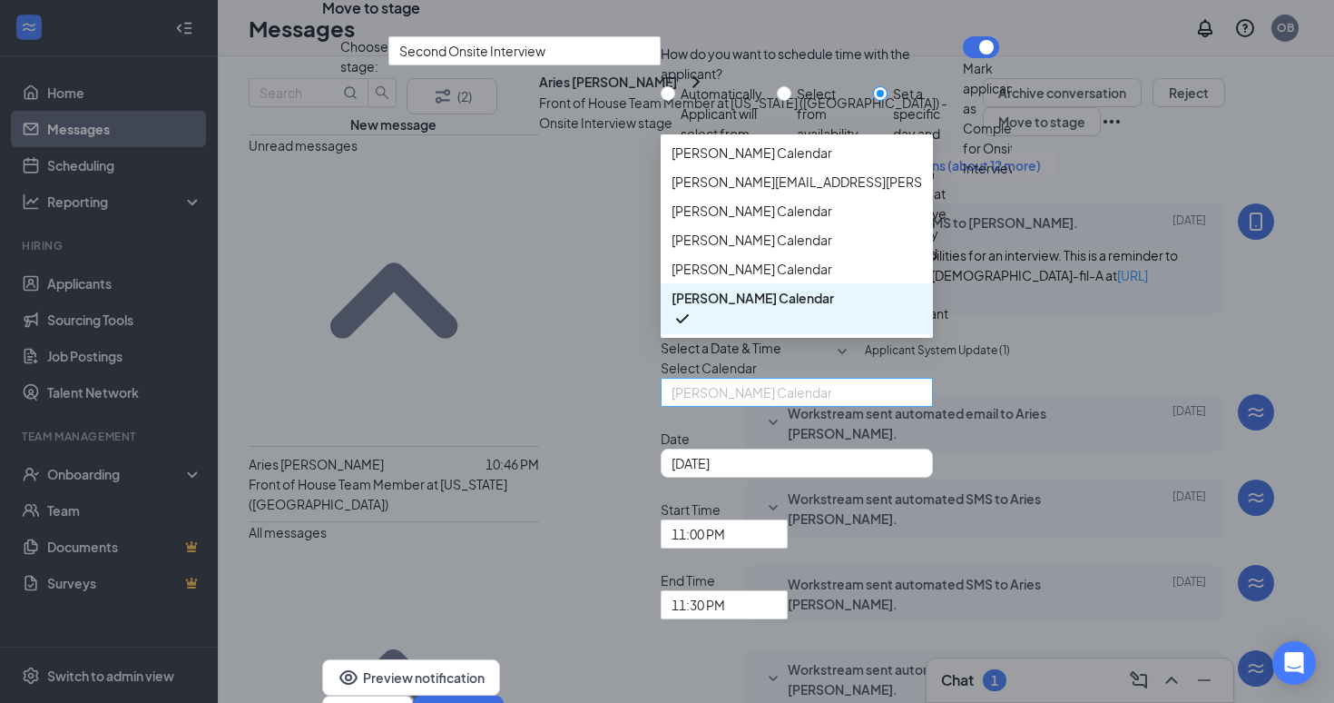
scroll to position [20, 0]
click at [661, 196] on div "[PERSON_NAME][EMAIL_ADDRESS][PERSON_NAME][DOMAIN_NAME] [PERSON_NAME][EMAIL_ADDR…" at bounding box center [797, 181] width 272 height 29
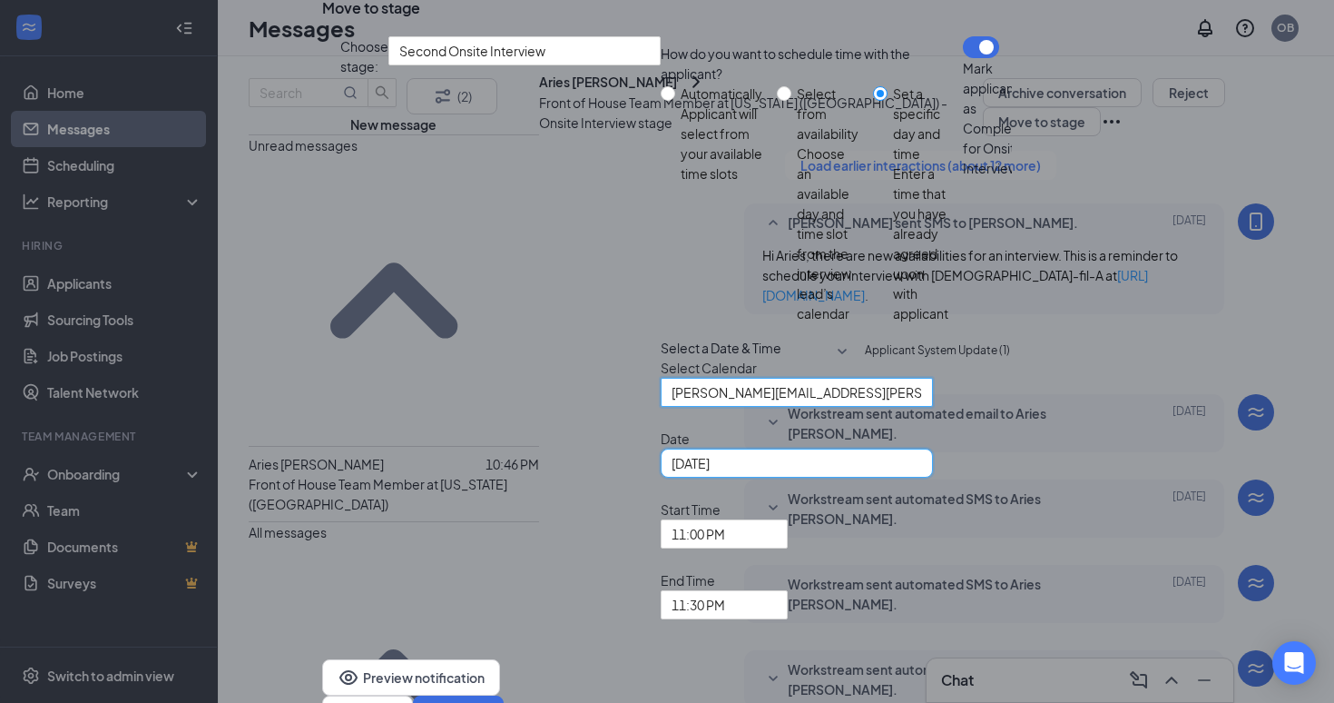
click at [672, 473] on input "[DATE]" at bounding box center [795, 463] width 247 height 20
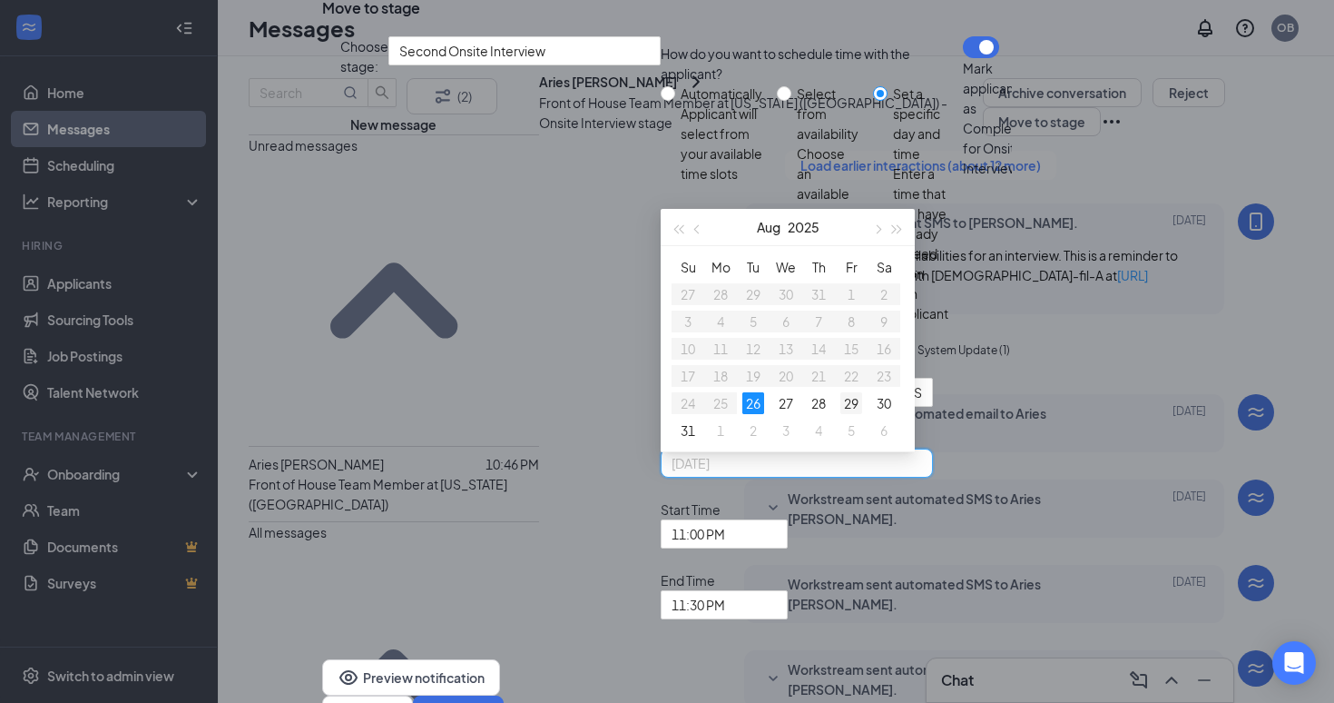
click at [841, 414] on div "29" at bounding box center [852, 403] width 22 height 22
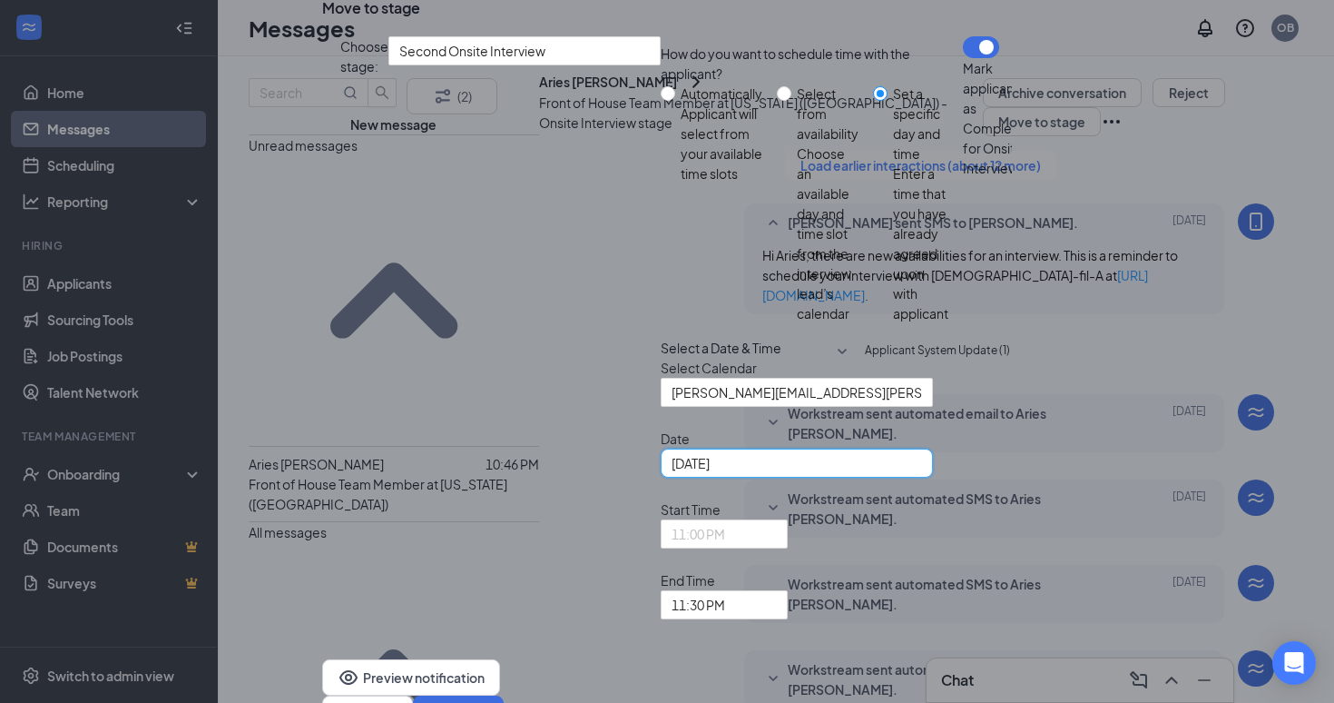
click at [686, 500] on div "Select a Date & Time Select Calendar [PERSON_NAME][EMAIL_ADDRESS][PERSON_NAME][…" at bounding box center [812, 478] width 302 height 281
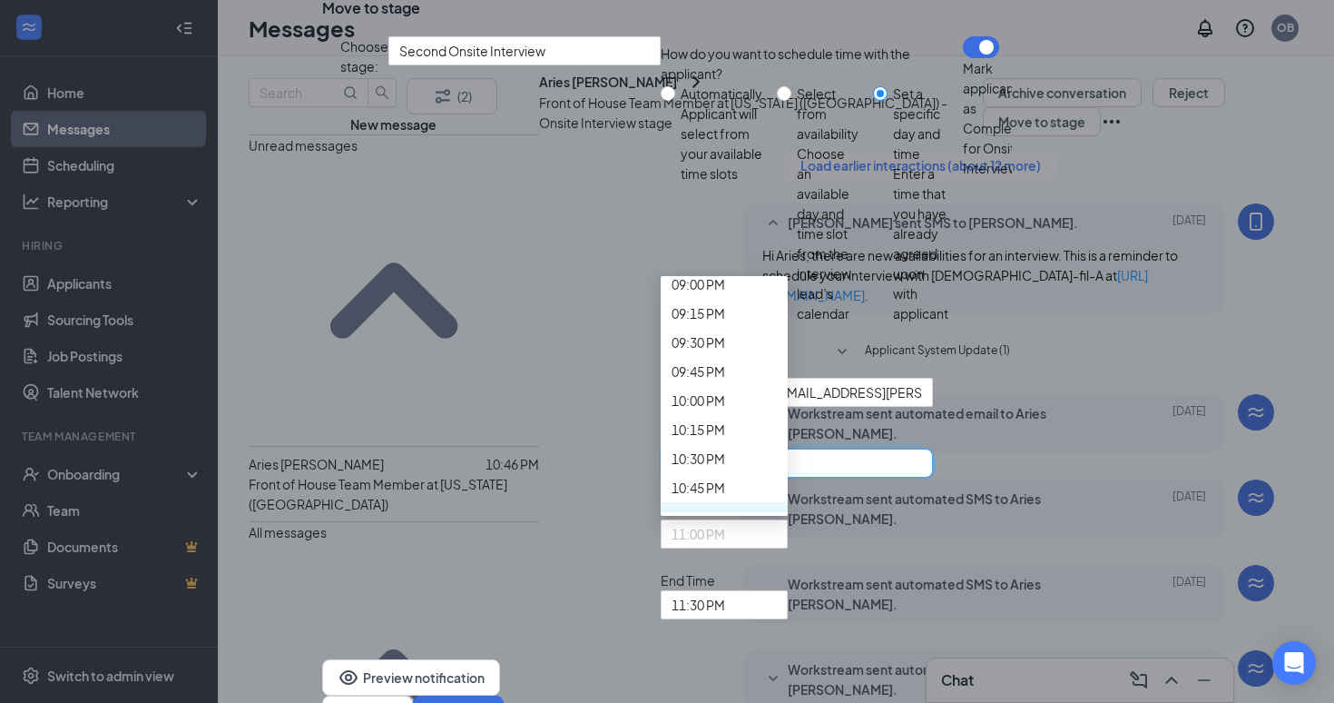
scroll to position [2447, 0]
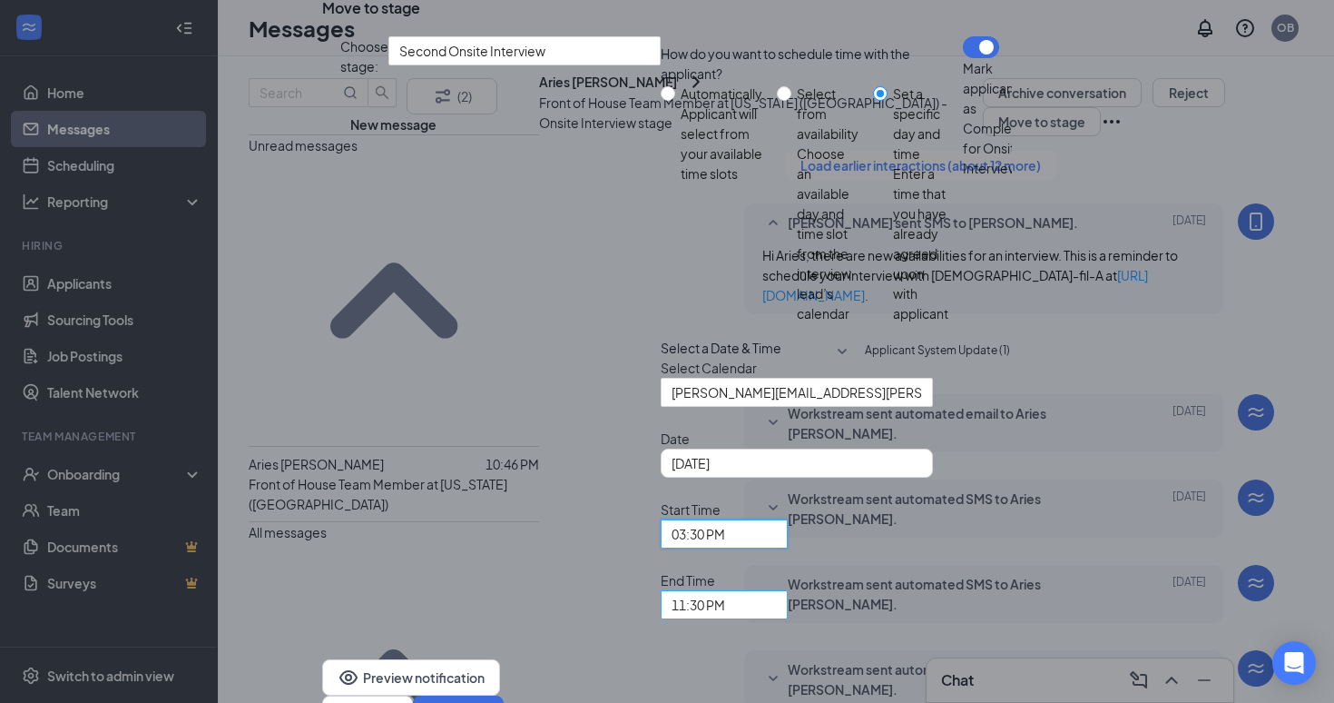
click at [725, 591] on span "11:30 PM" at bounding box center [699, 604] width 54 height 27
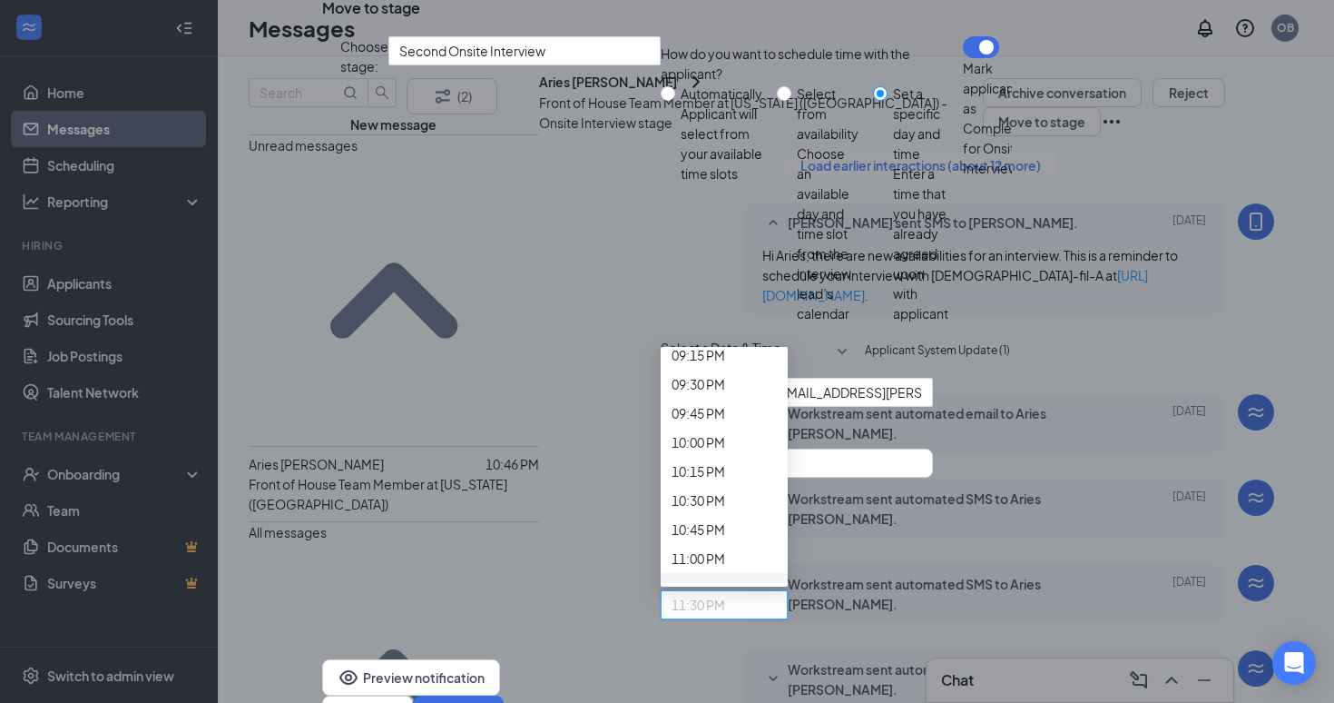
scroll to position [2584, 0]
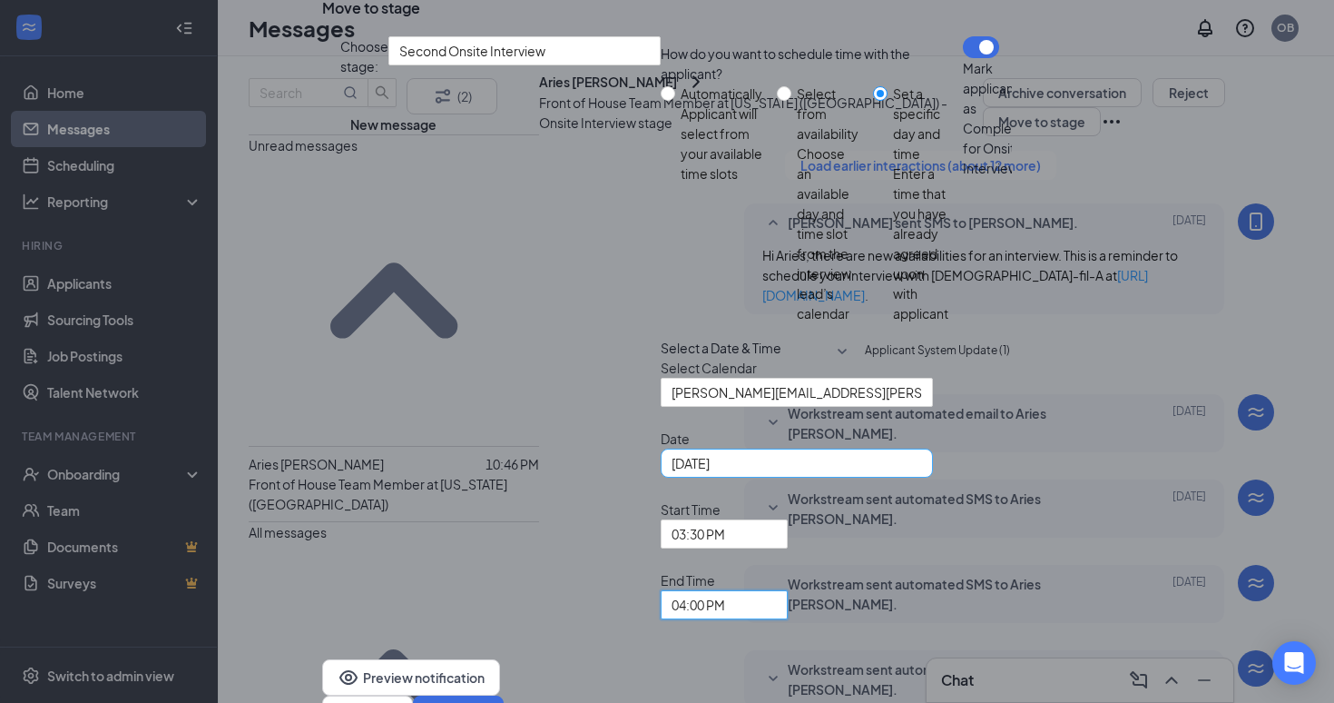
click at [672, 458] on div "[DATE]" at bounding box center [797, 463] width 251 height 20
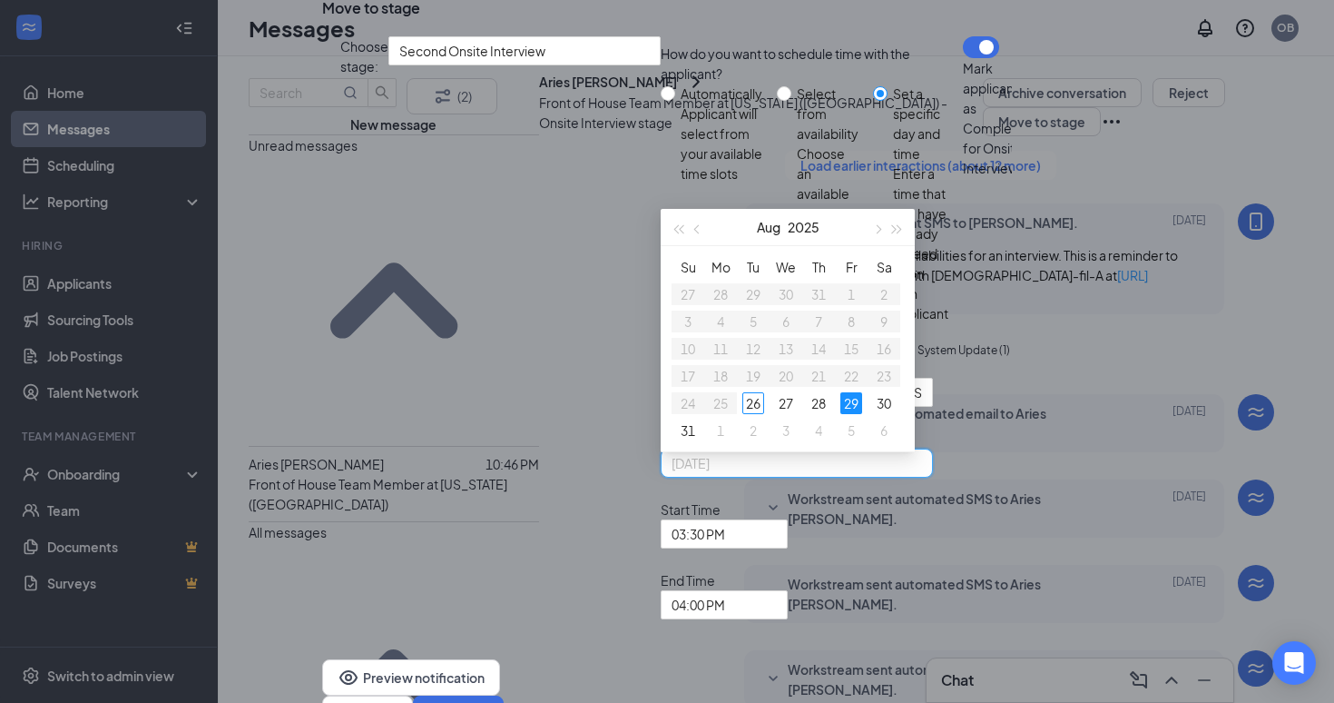
type input "[DATE]"
click at [841, 392] on div "29" at bounding box center [852, 403] width 22 height 22
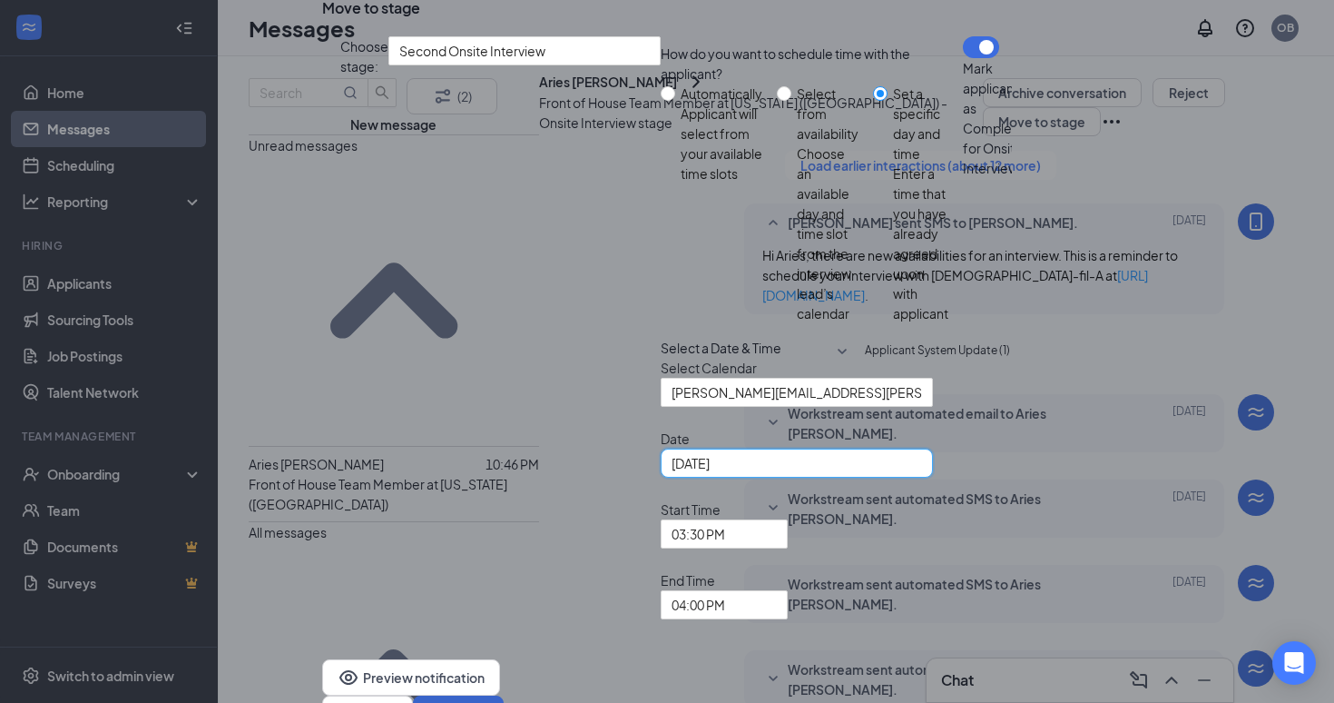
click at [504, 695] on button "Schedule" at bounding box center [458, 713] width 91 height 36
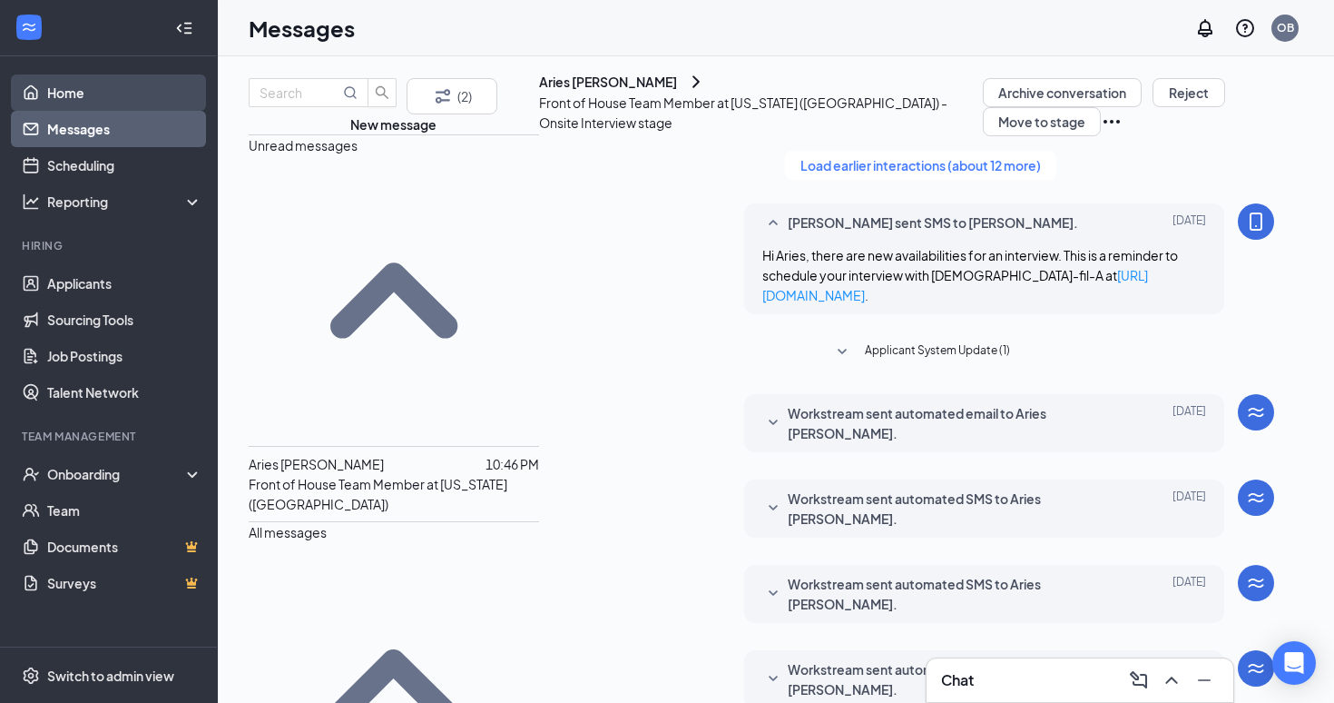
click at [76, 95] on link "Home" at bounding box center [124, 92] width 155 height 36
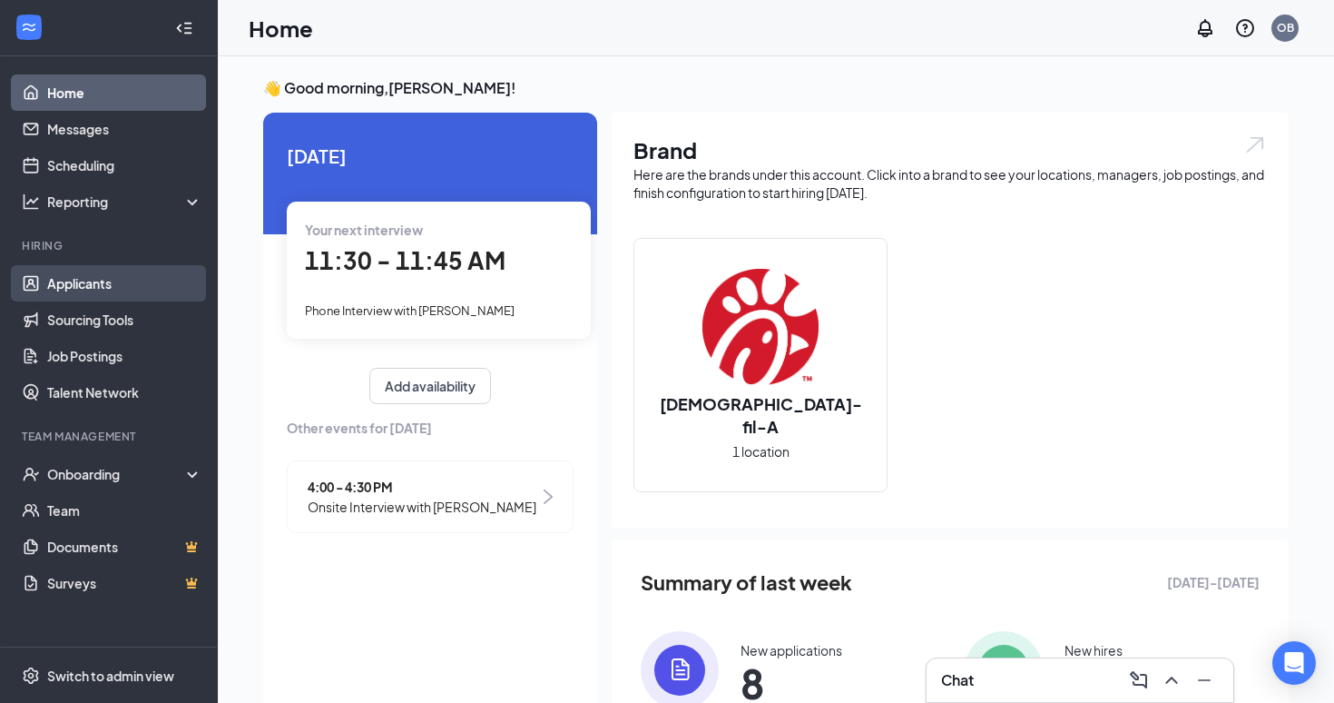
click at [120, 284] on link "Applicants" at bounding box center [124, 283] width 155 height 36
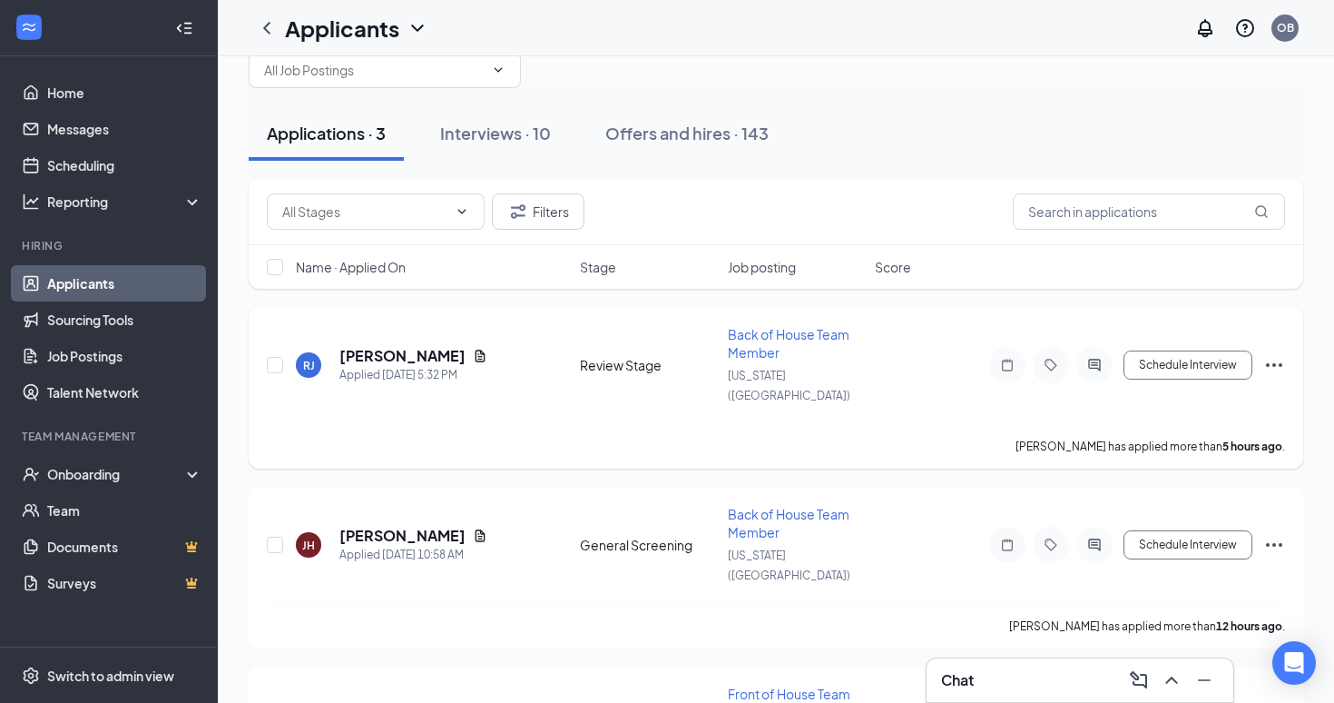
scroll to position [43, 0]
click at [397, 348] on h5 "[PERSON_NAME]" at bounding box center [403, 358] width 126 height 20
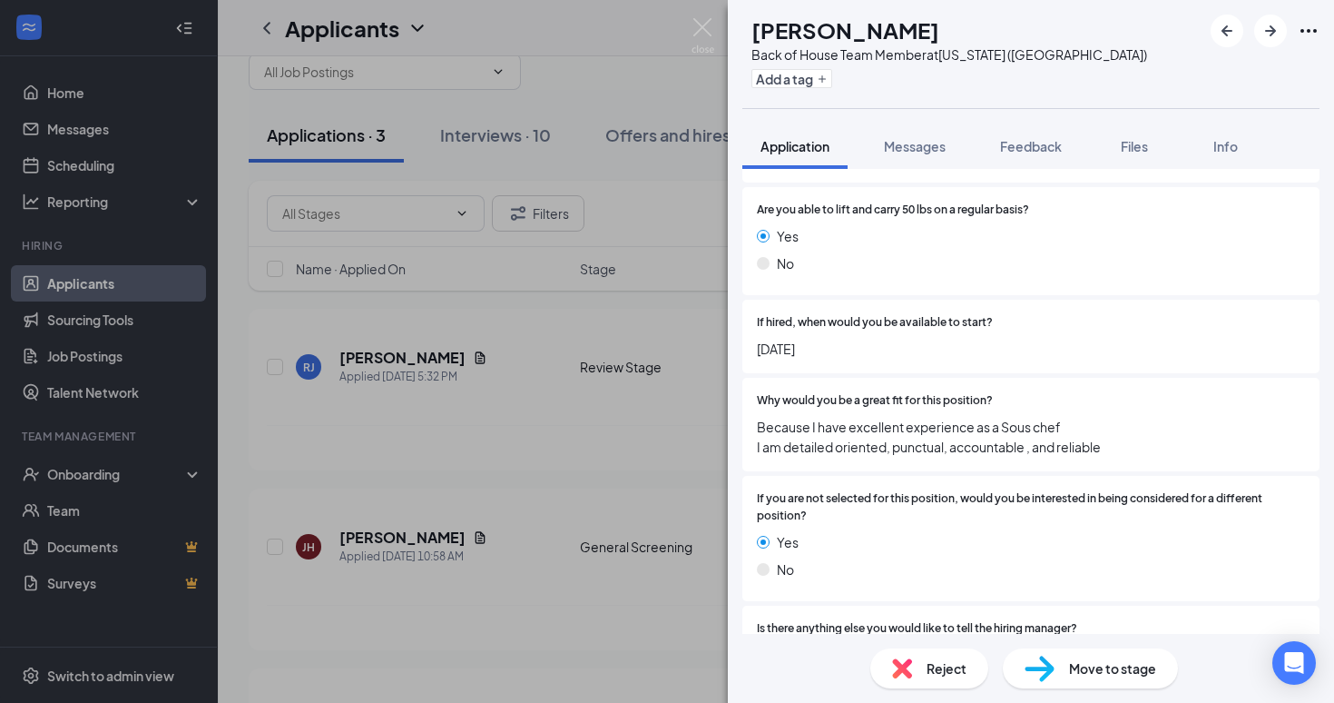
scroll to position [2338, 0]
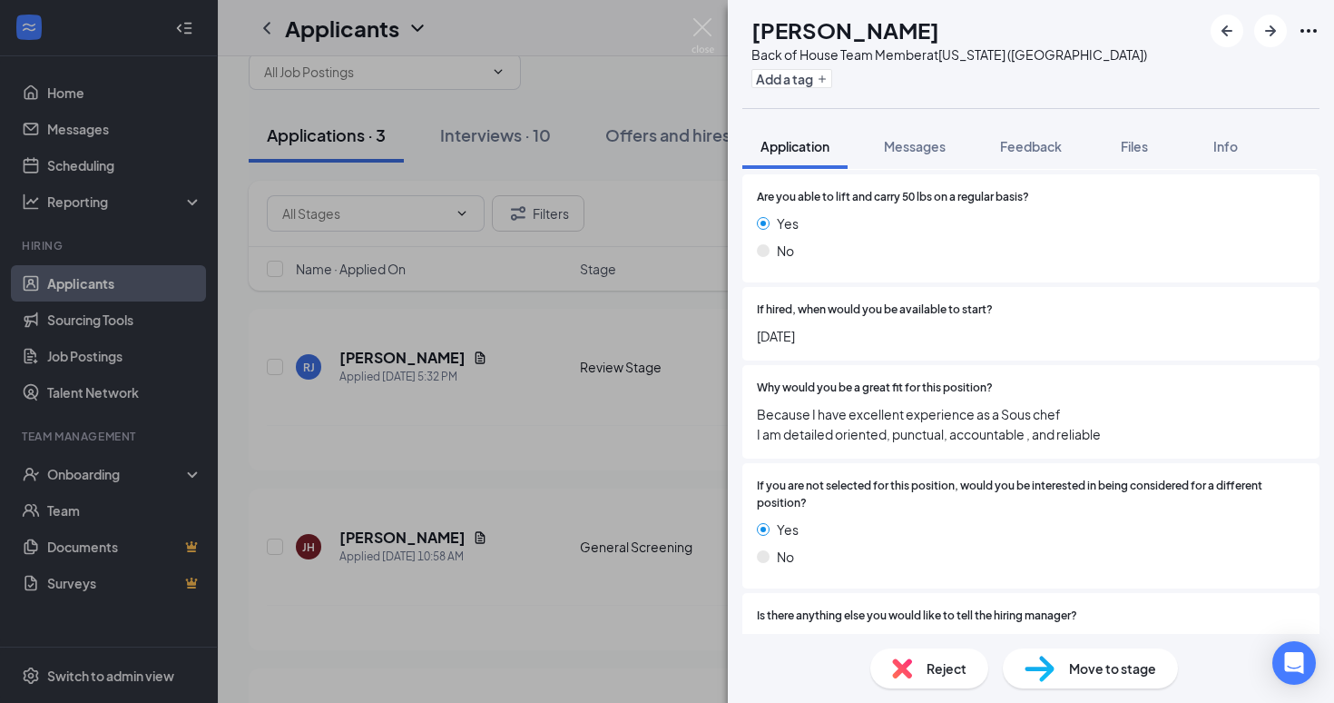
click at [1066, 669] on div "Move to stage" at bounding box center [1090, 668] width 175 height 40
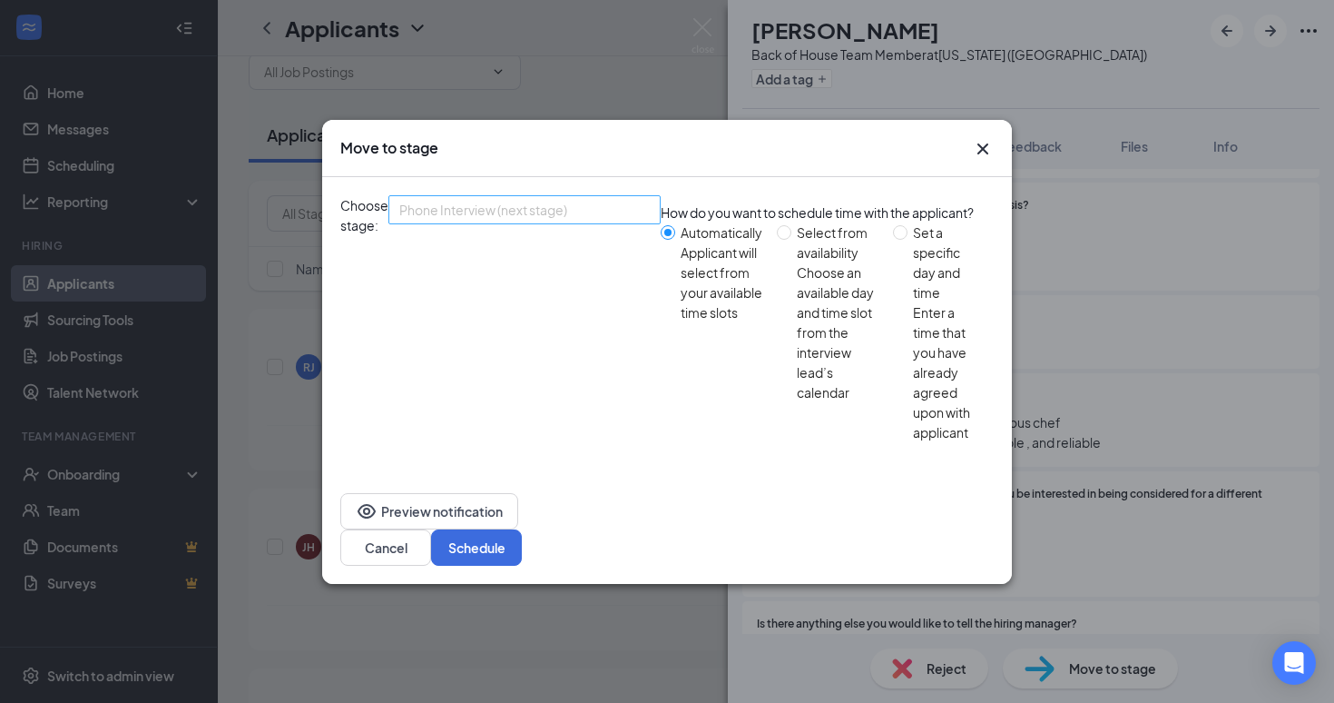
click at [580, 266] on div "Phone Interview (next stage) 3679099 3687271 3679100 Application General Screen…" at bounding box center [525, 325] width 272 height 261
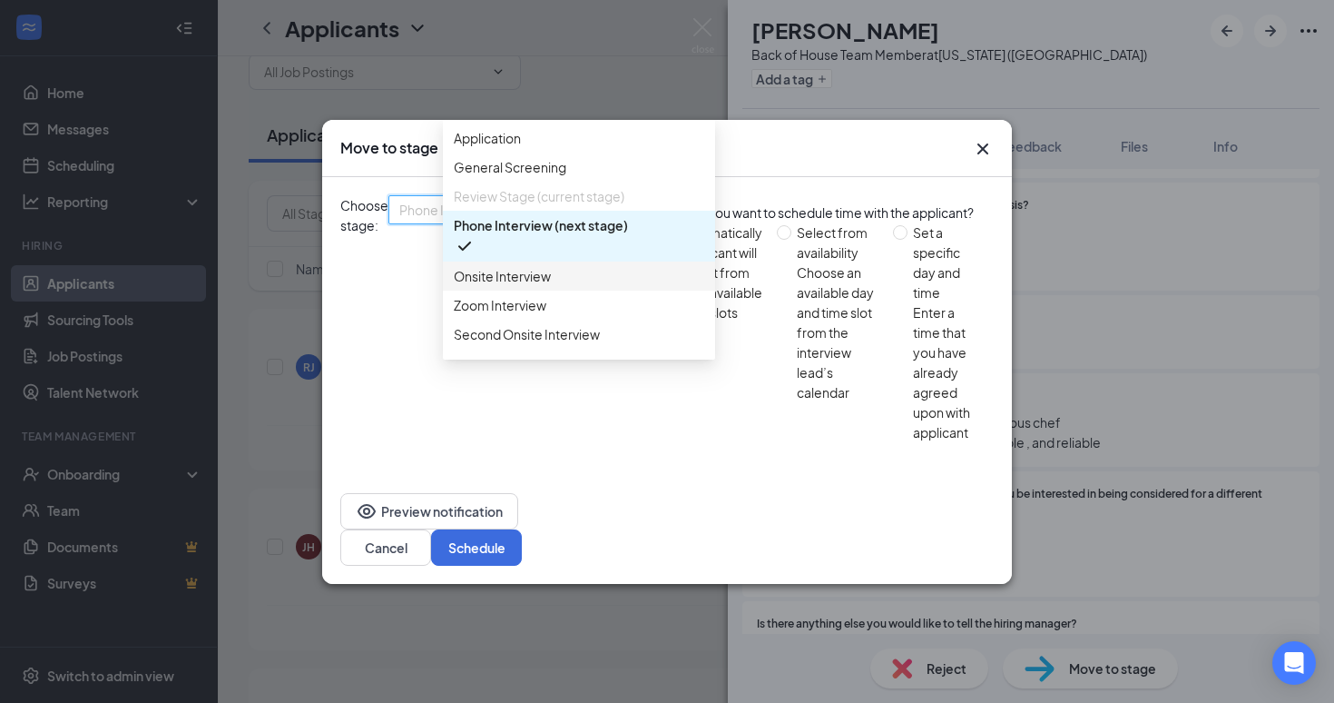
click at [537, 290] on div "Onsite Interview" at bounding box center [579, 275] width 272 height 29
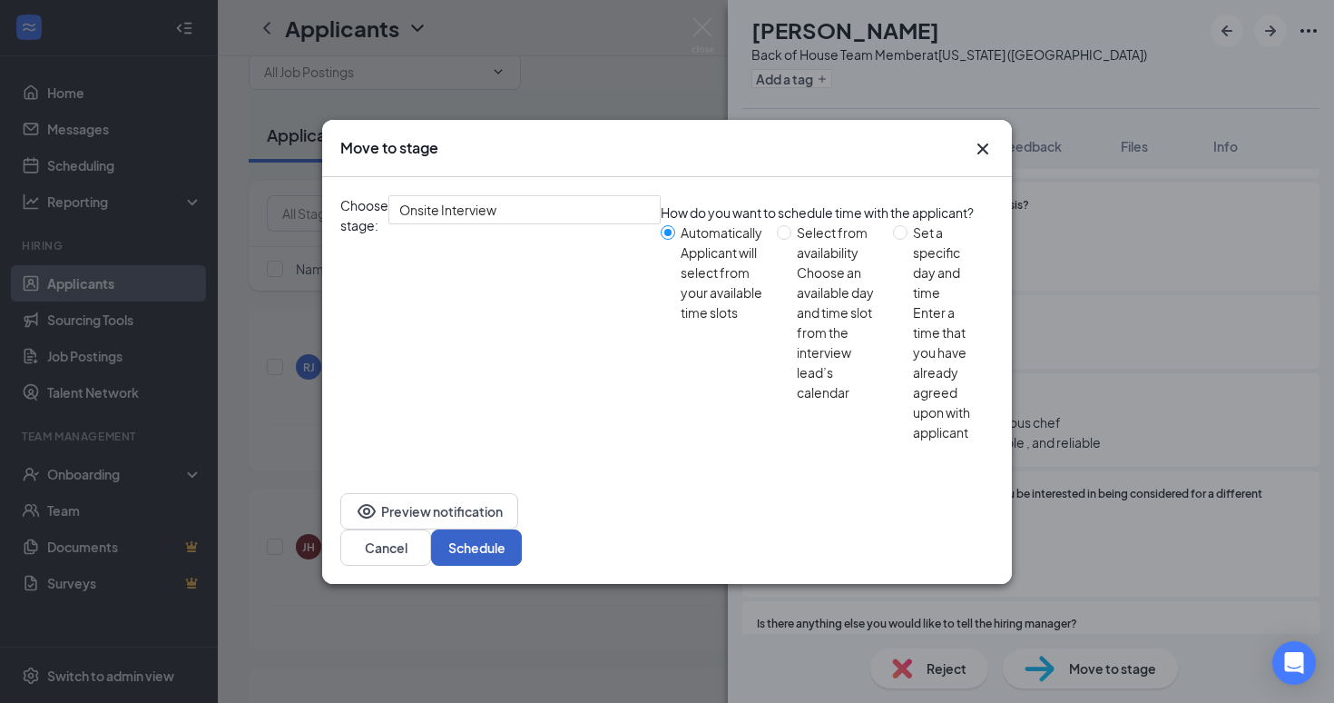
click at [522, 529] on button "Schedule" at bounding box center [476, 547] width 91 height 36
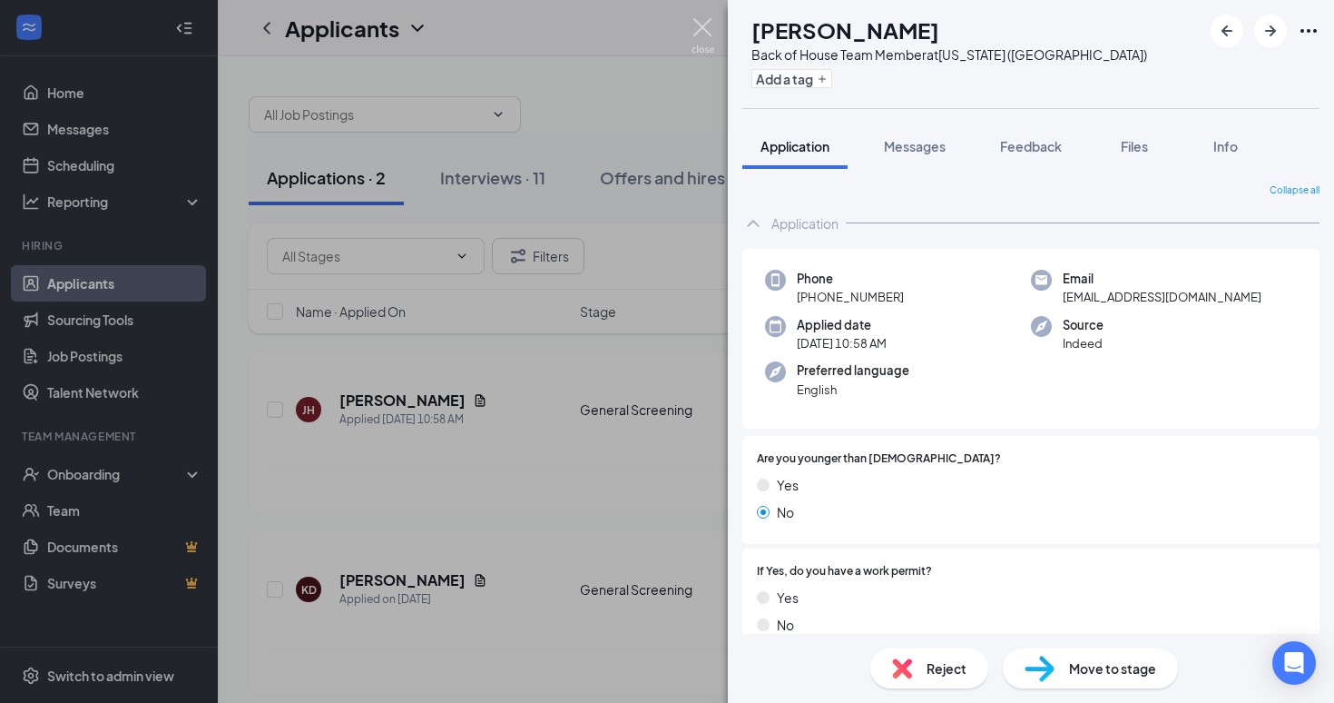
click at [694, 20] on img at bounding box center [703, 35] width 23 height 35
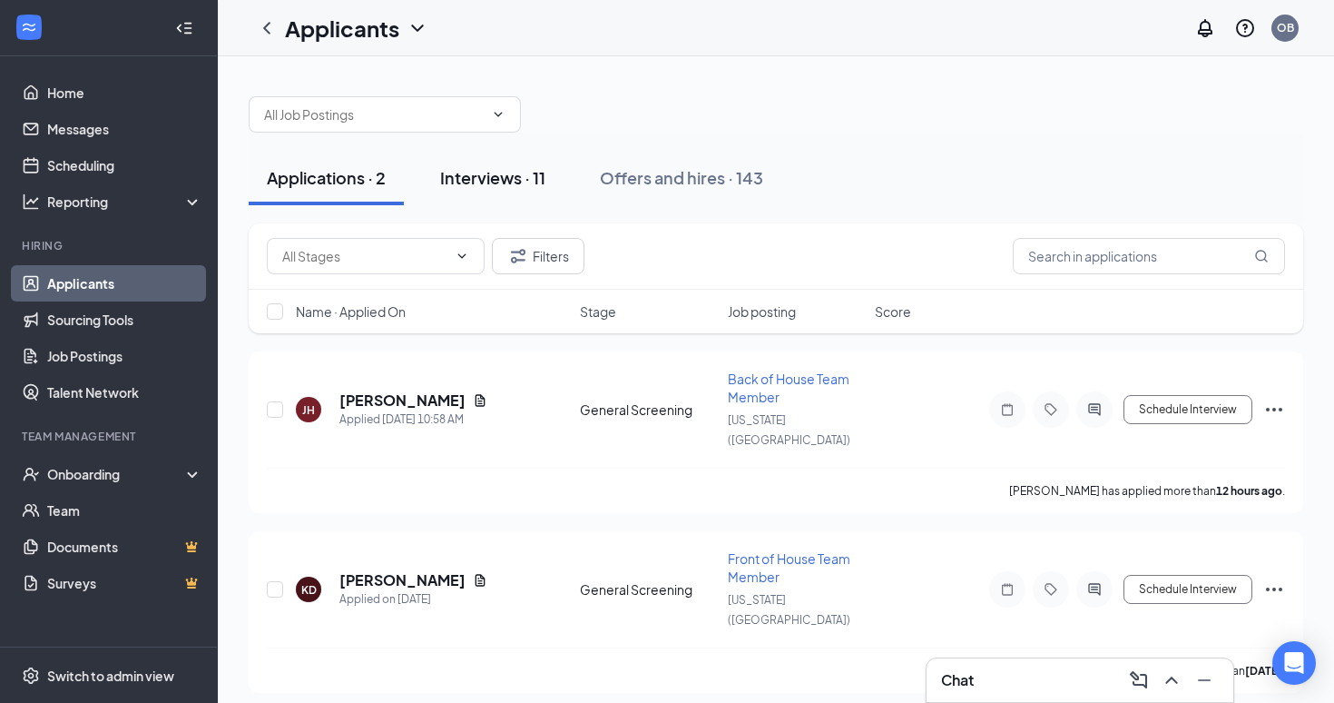
click at [488, 175] on div "Interviews · 11" at bounding box center [492, 177] width 105 height 23
